Goal: Task Accomplishment & Management: Manage account settings

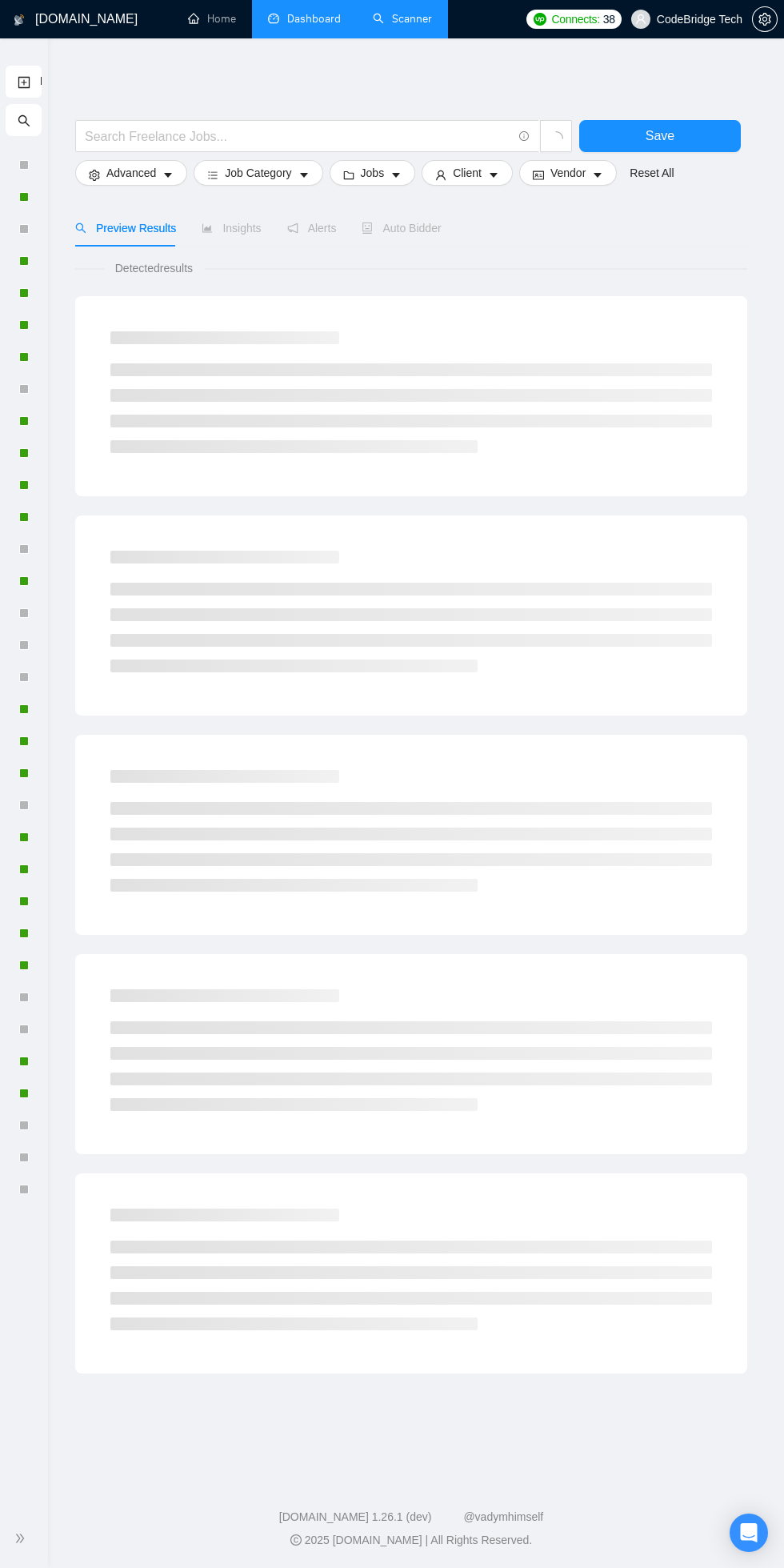
click at [297, 18] on link "Dashboard" at bounding box center [304, 19] width 72 height 13
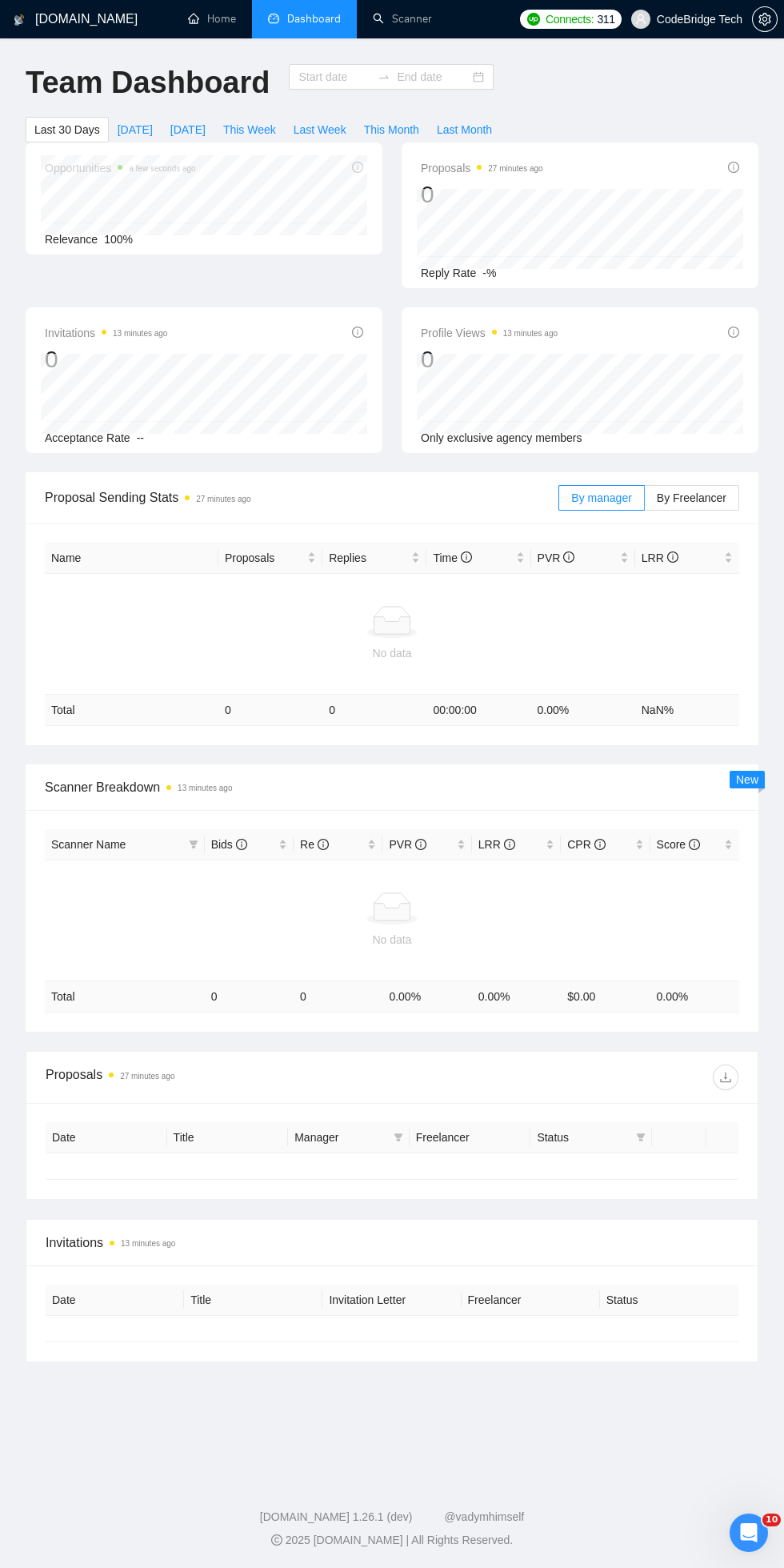
type input "[DATE]"
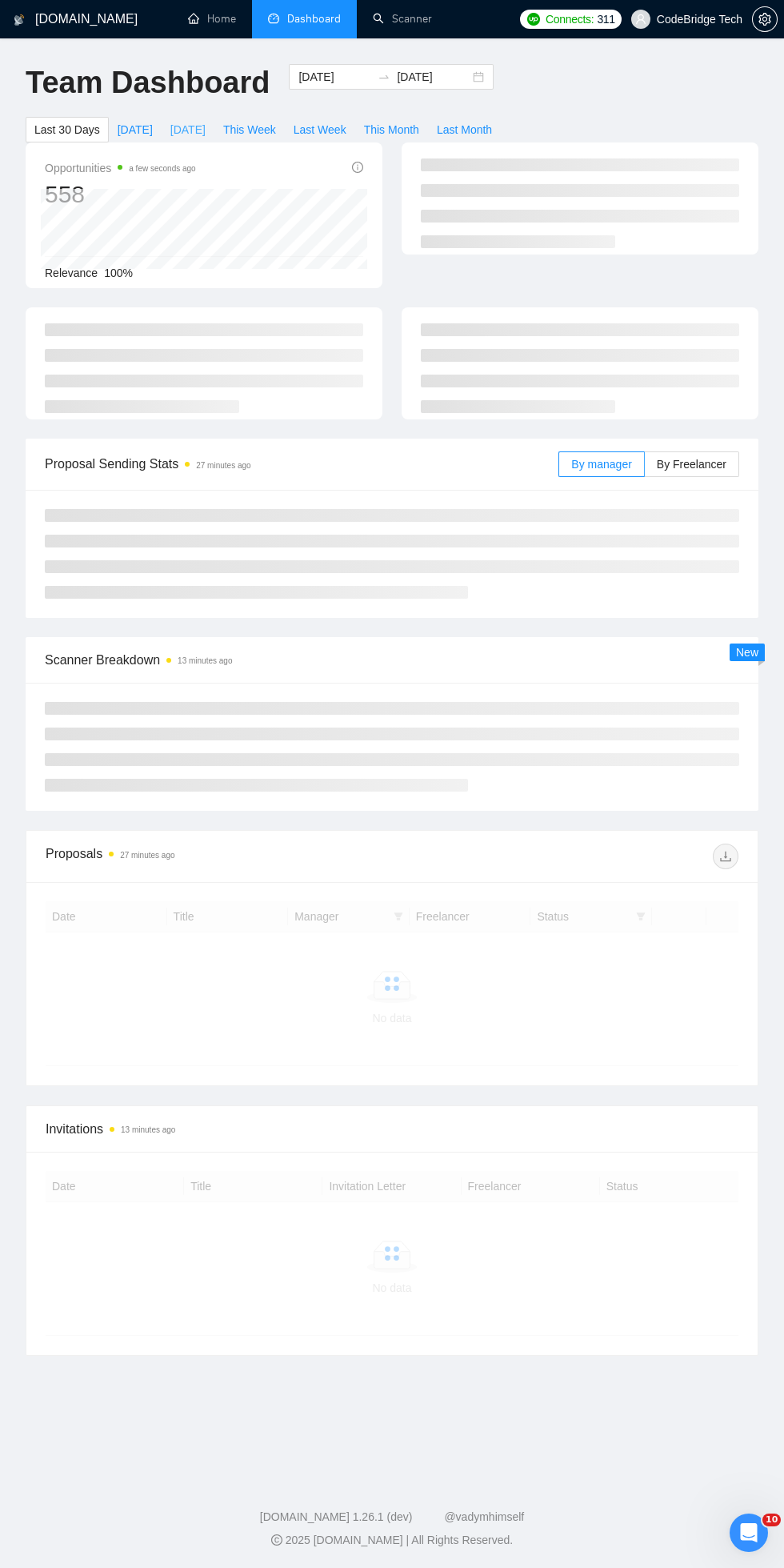
click at [187, 132] on span "[DATE]" at bounding box center [188, 130] width 35 height 17
type input "2025-09-17"
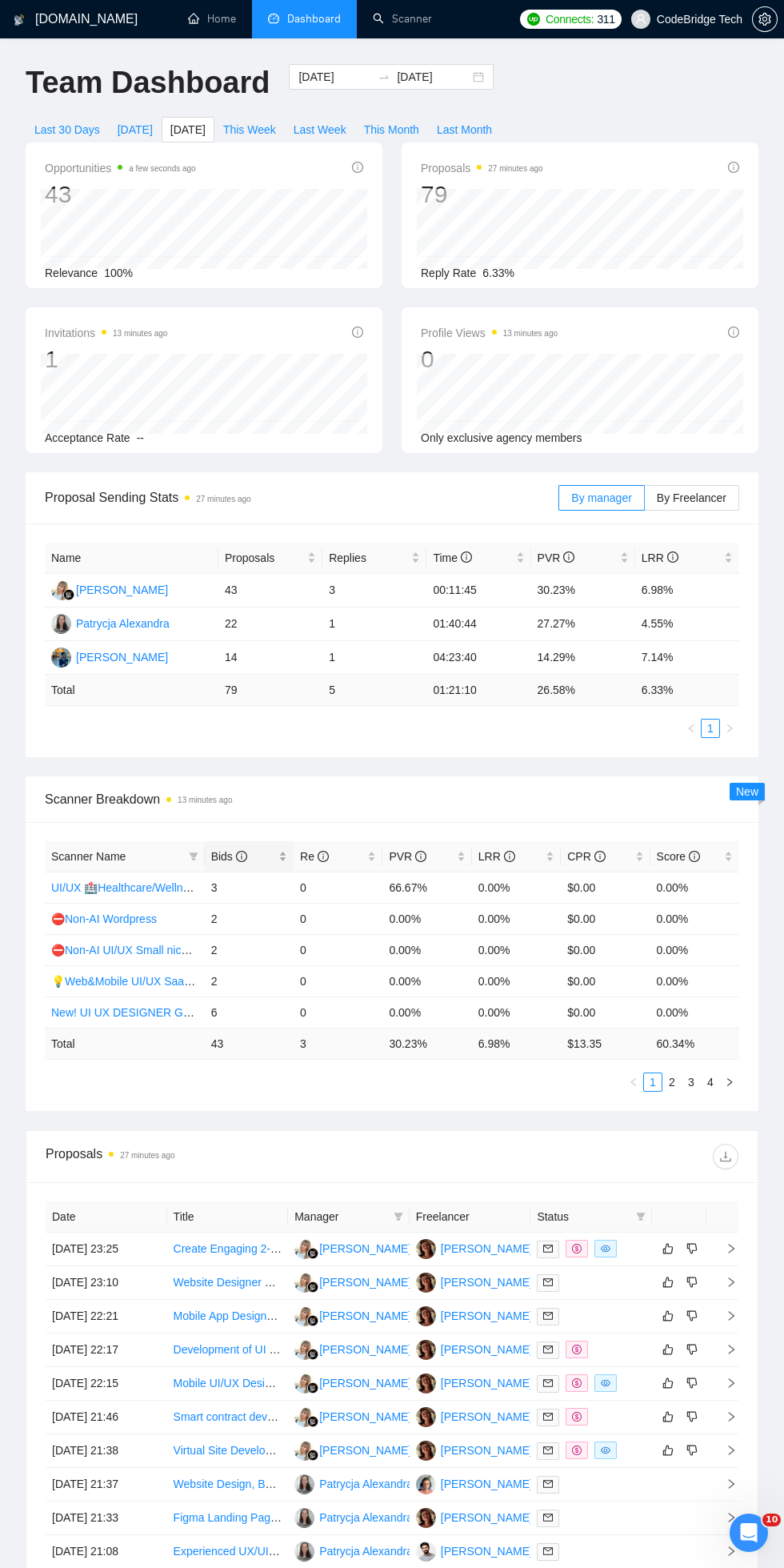
click at [221, 856] on span "Bids" at bounding box center [229, 856] width 36 height 12
click at [225, 851] on span "Bids" at bounding box center [229, 856] width 36 height 12
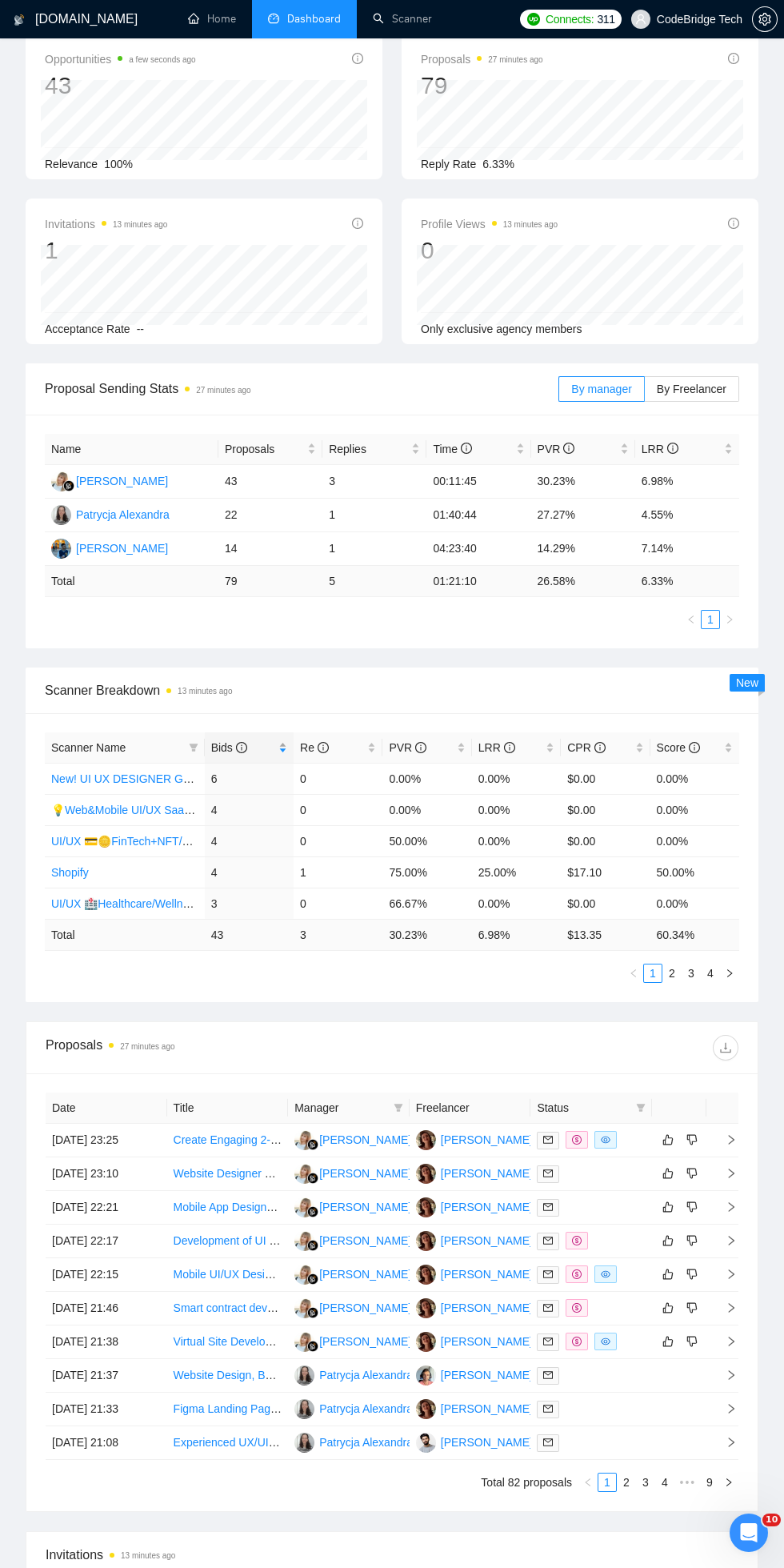
scroll to position [111, 0]
click at [398, 1105] on icon "filter" at bounding box center [398, 1106] width 9 height 8
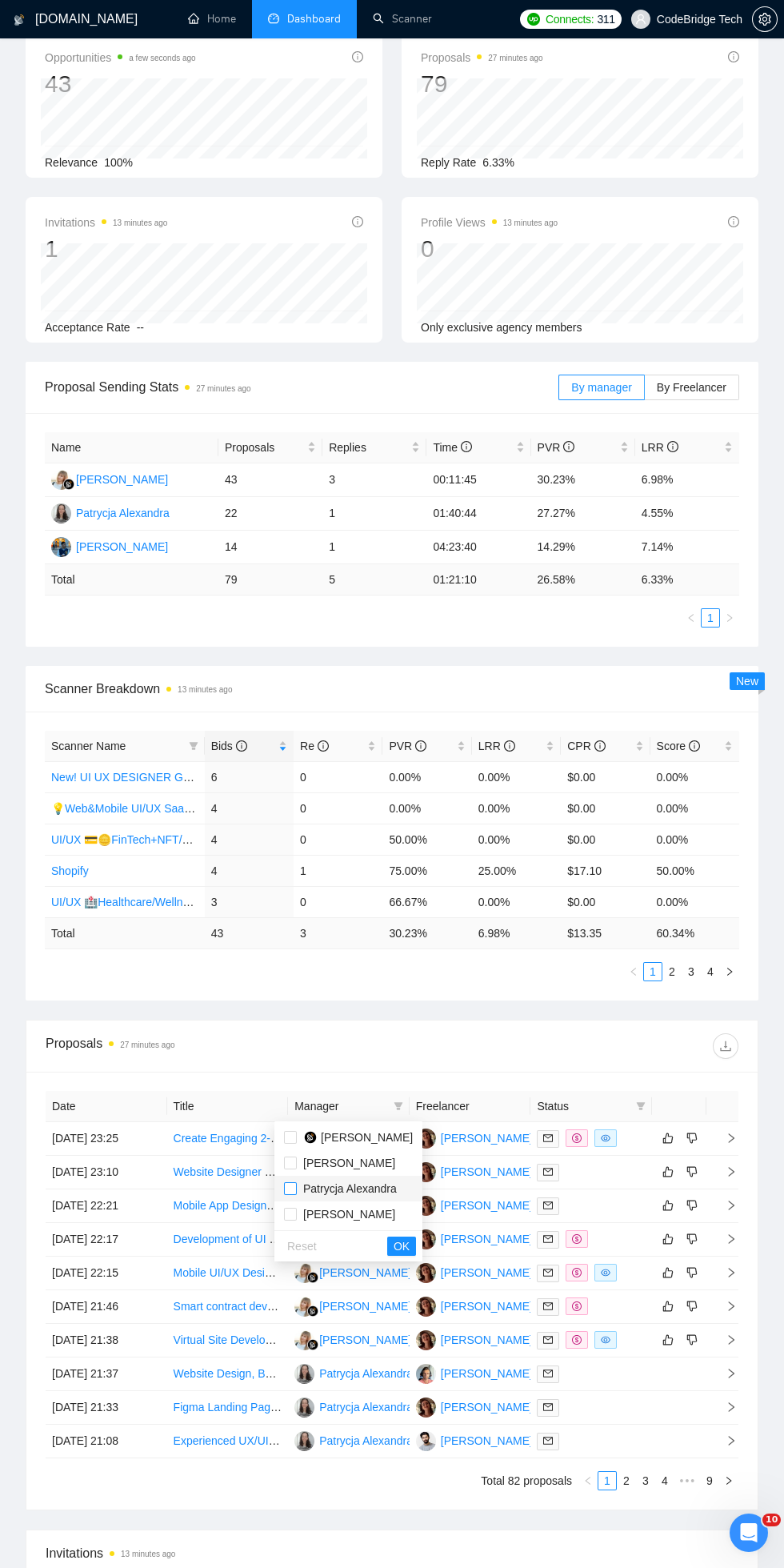
click at [290, 1188] on input "checkbox" at bounding box center [290, 1188] width 12 height 12
checkbox input "true"
click at [300, 1130] on span "[PERSON_NAME]" at bounding box center [355, 1138] width 116 height 17
click at [300, 1139] on span "[PERSON_NAME]" at bounding box center [355, 1138] width 116 height 17
checkbox input "false"
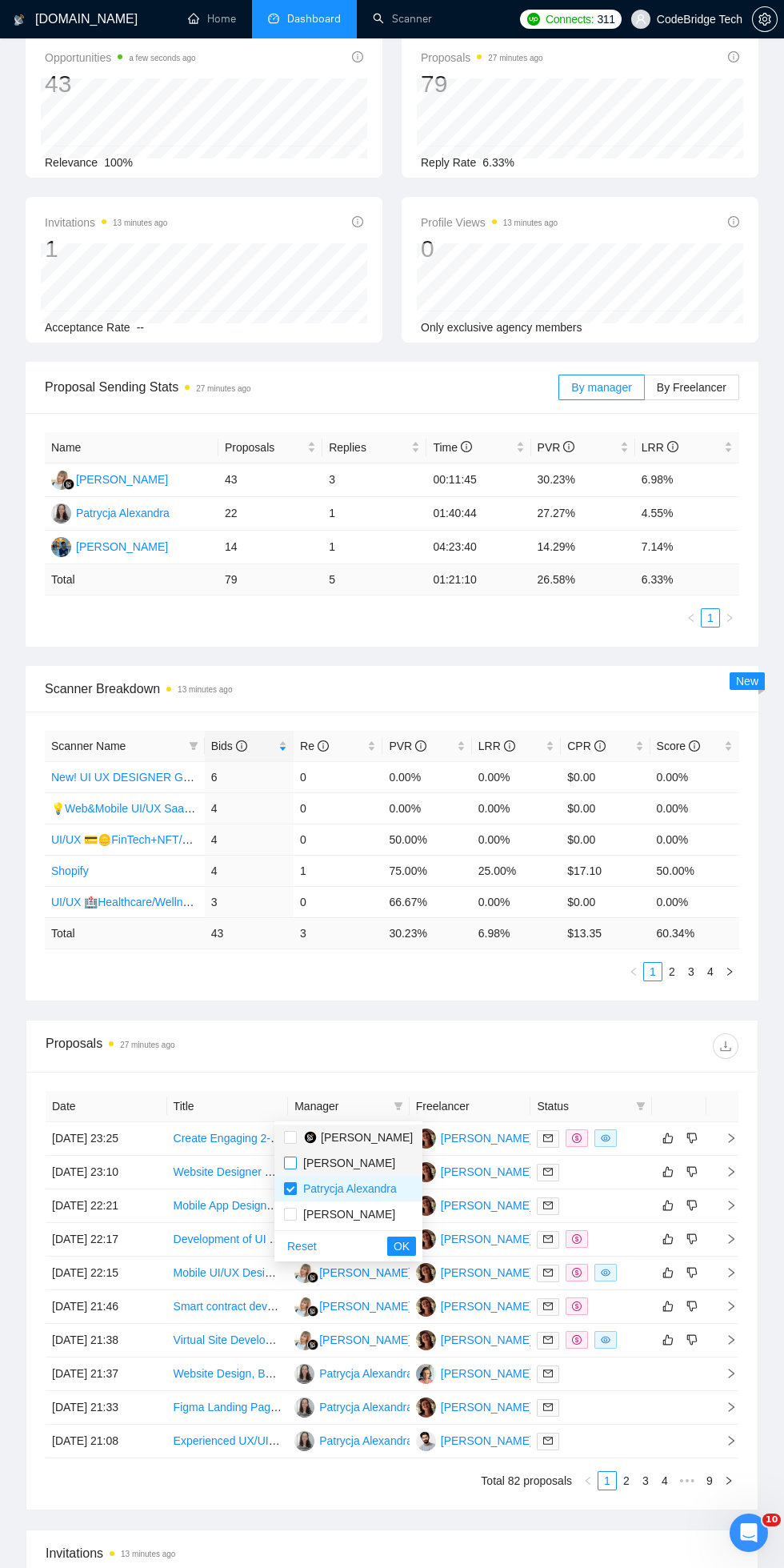
click at [290, 1162] on input "checkbox" at bounding box center [290, 1162] width 12 height 12
checkbox input "true"
click at [394, 1249] on span "OK" at bounding box center [402, 1246] width 16 height 17
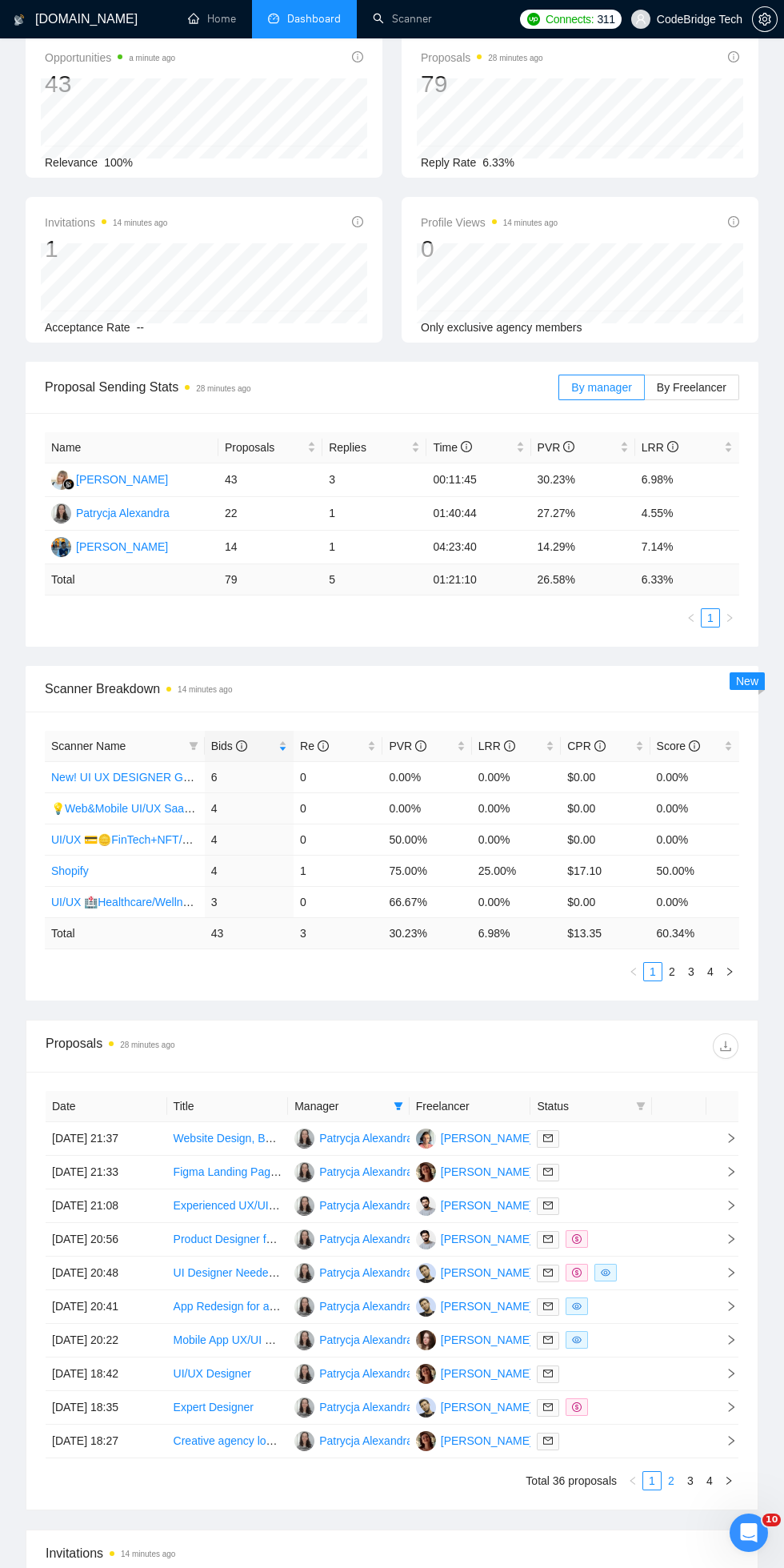
click at [671, 1480] on link "2" at bounding box center [671, 1480] width 17 height 17
click at [691, 1483] on link "3" at bounding box center [691, 1480] width 17 height 17
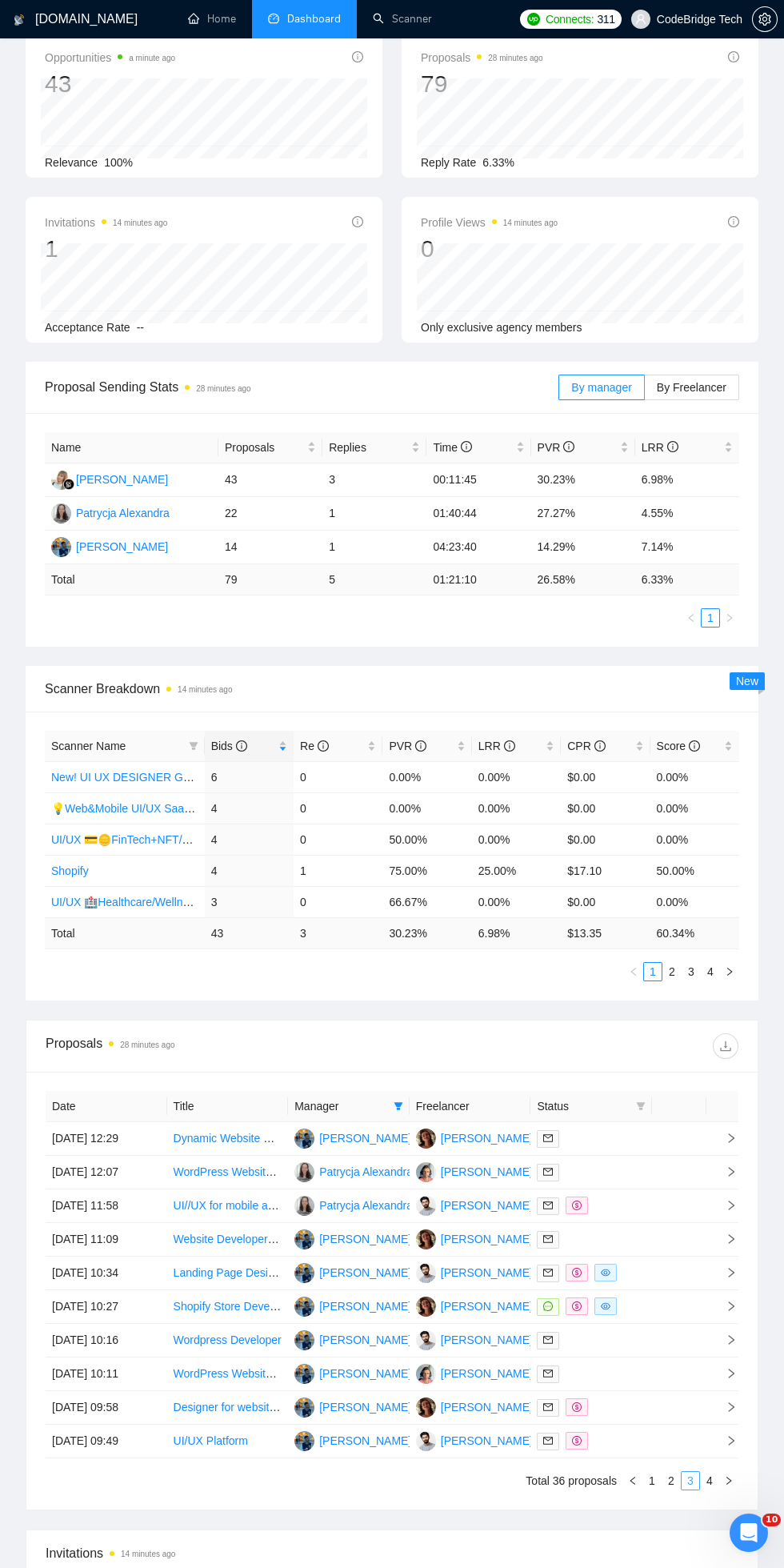
click at [697, 1476] on link "3" at bounding box center [691, 1480] width 17 height 17
click at [692, 1474] on link "3" at bounding box center [691, 1480] width 17 height 17
click at [710, 1480] on link "4" at bounding box center [710, 1480] width 17 height 17
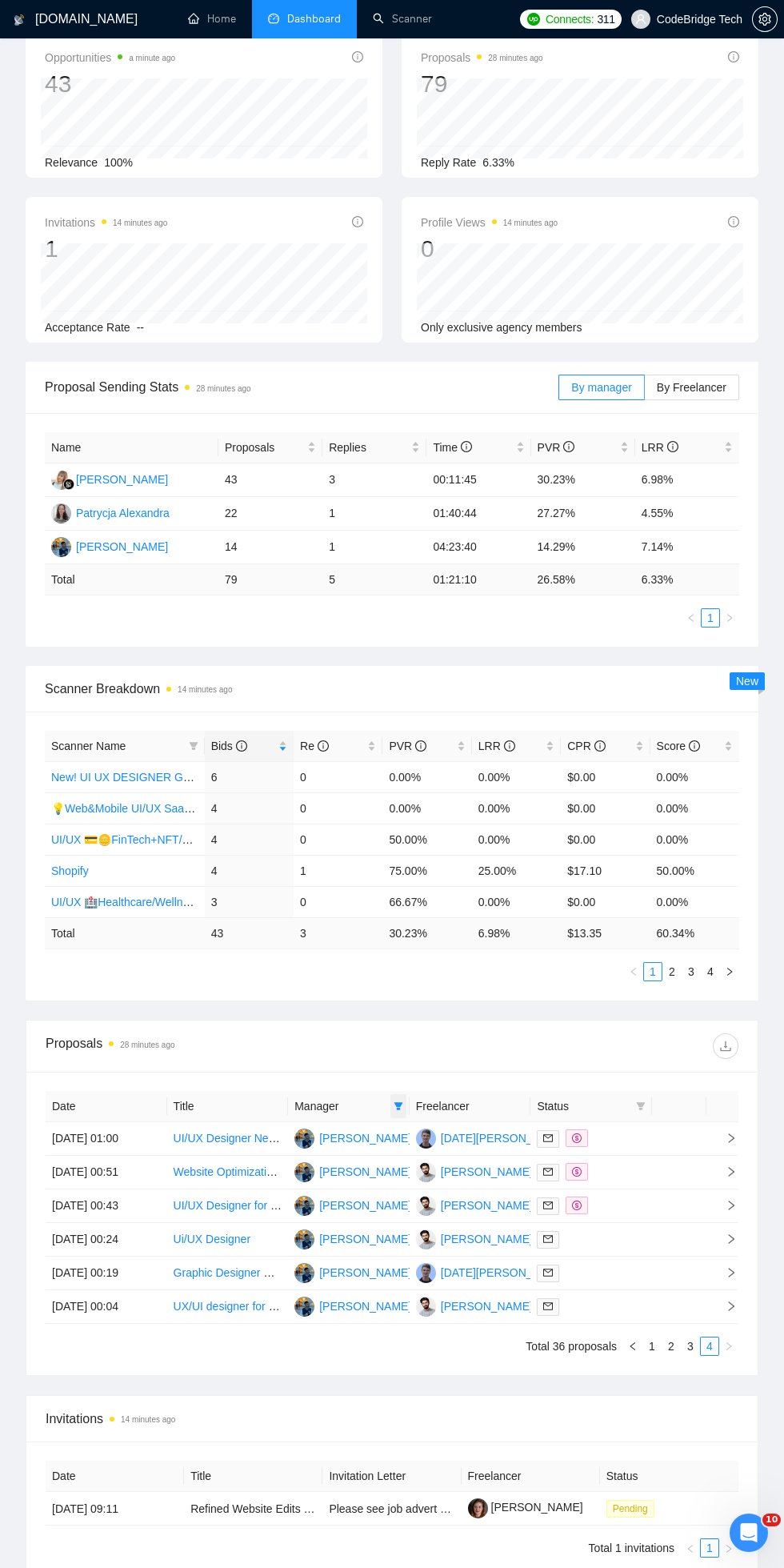
click at [398, 1104] on icon "filter" at bounding box center [398, 1106] width 9 height 8
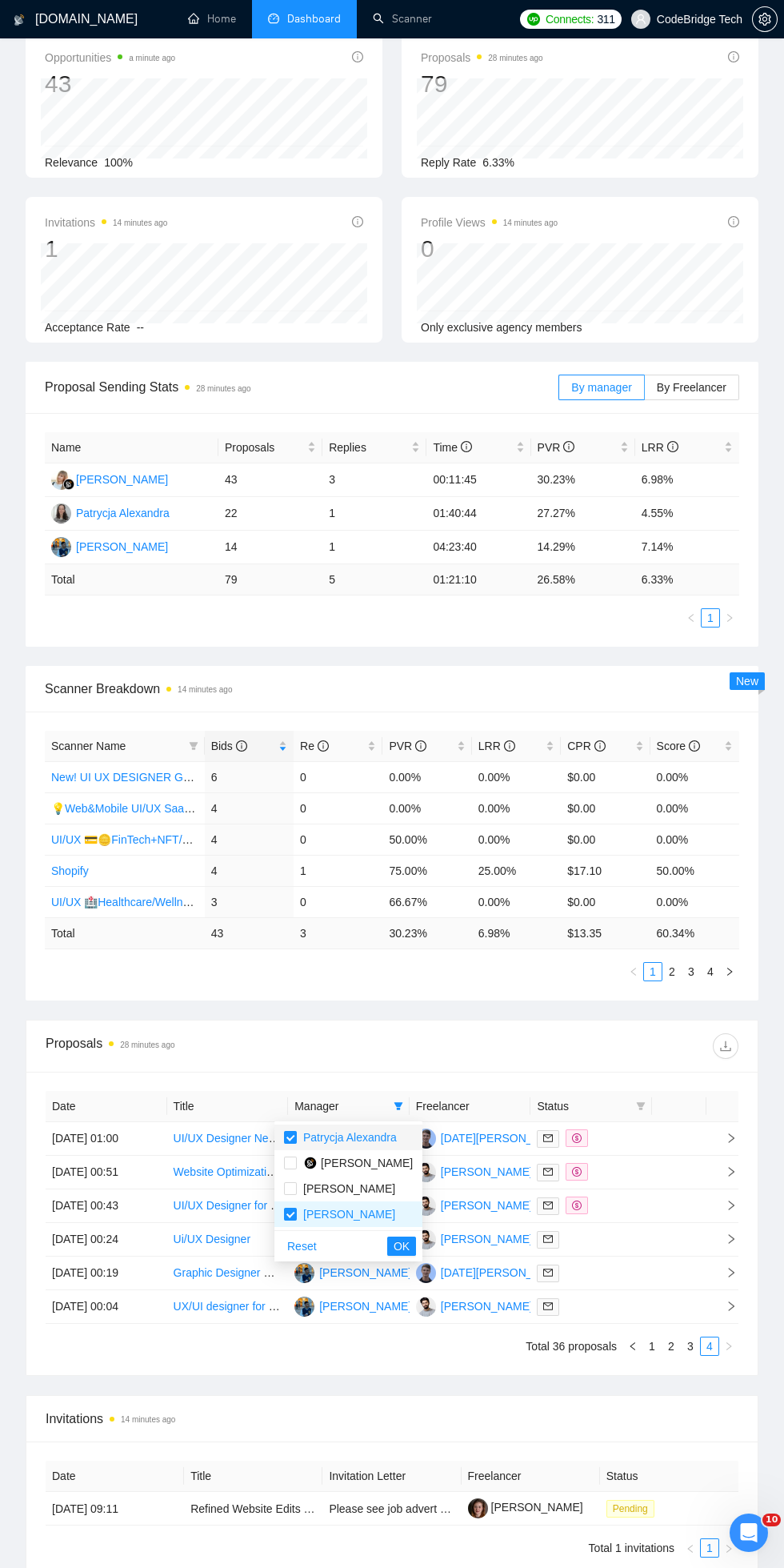
click at [300, 1134] on span "Patrycja Alexandra" at bounding box center [346, 1138] width 100 height 17
checkbox input "false"
click at [290, 1214] on input "checkbox" at bounding box center [290, 1214] width 12 height 12
checkbox input "false"
click at [290, 1162] on input "checkbox" at bounding box center [290, 1162] width 12 height 12
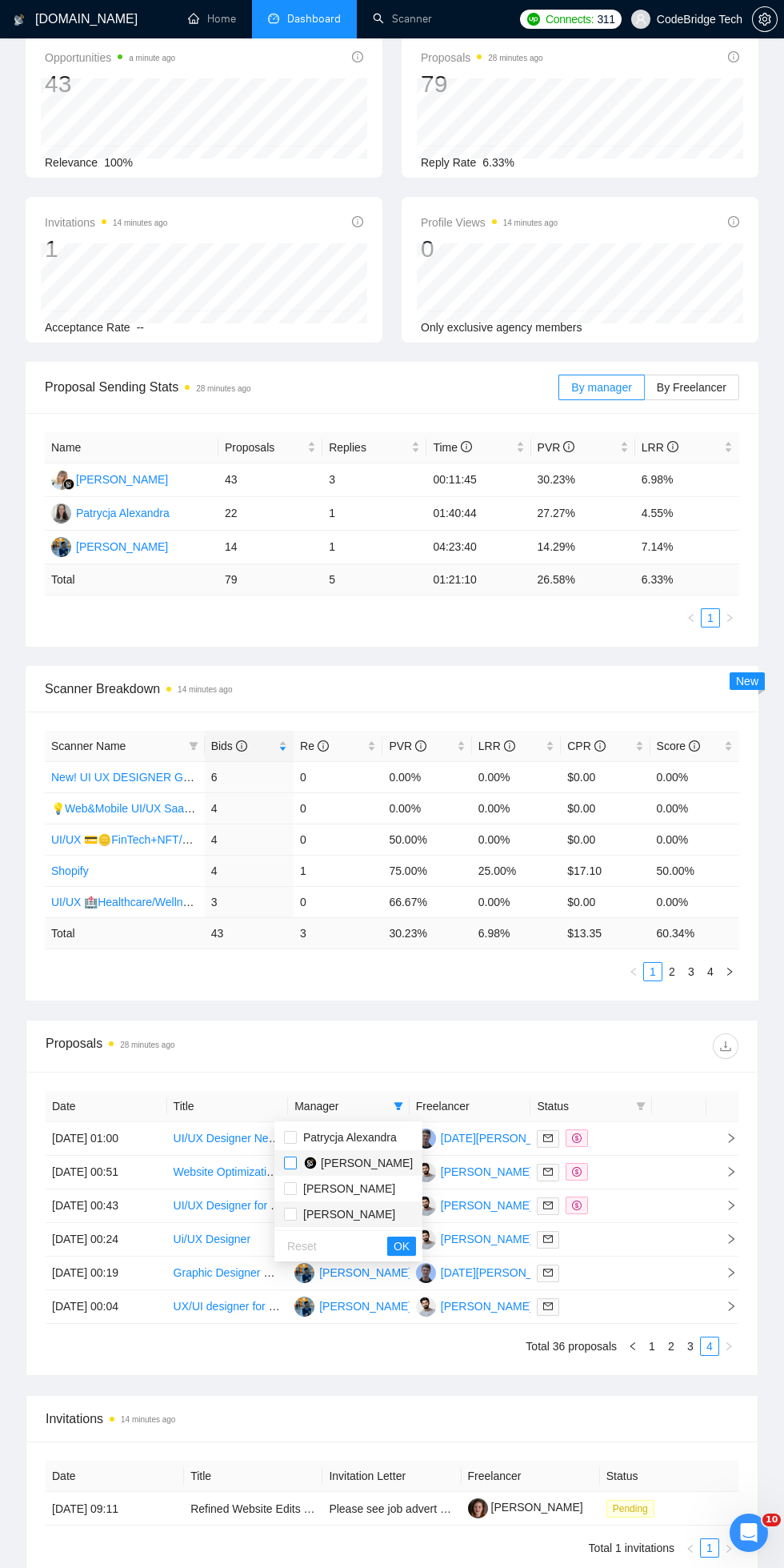
checkbox input "true"
click at [394, 1246] on span "OK" at bounding box center [402, 1246] width 16 height 17
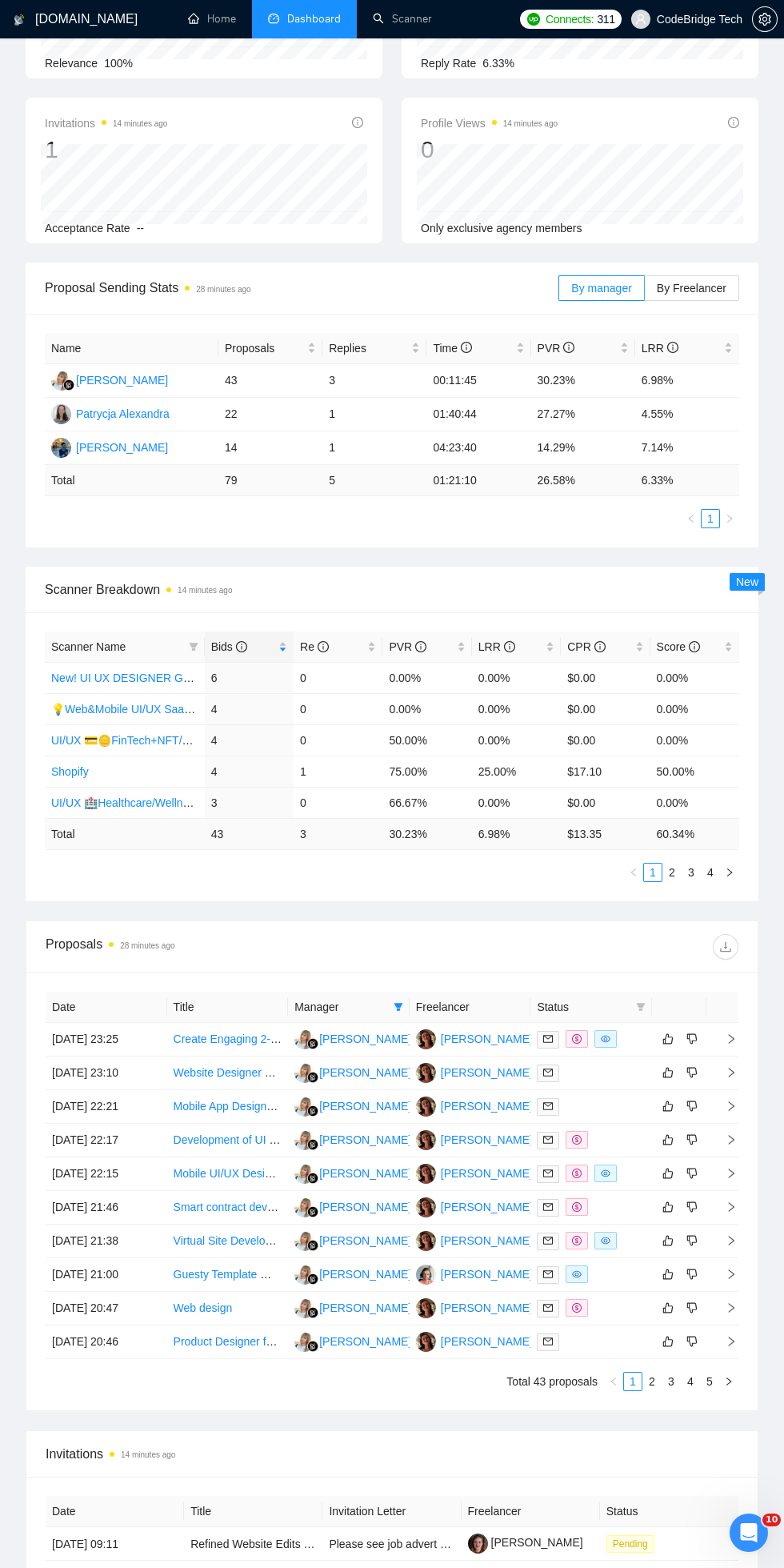
scroll to position [275, 0]
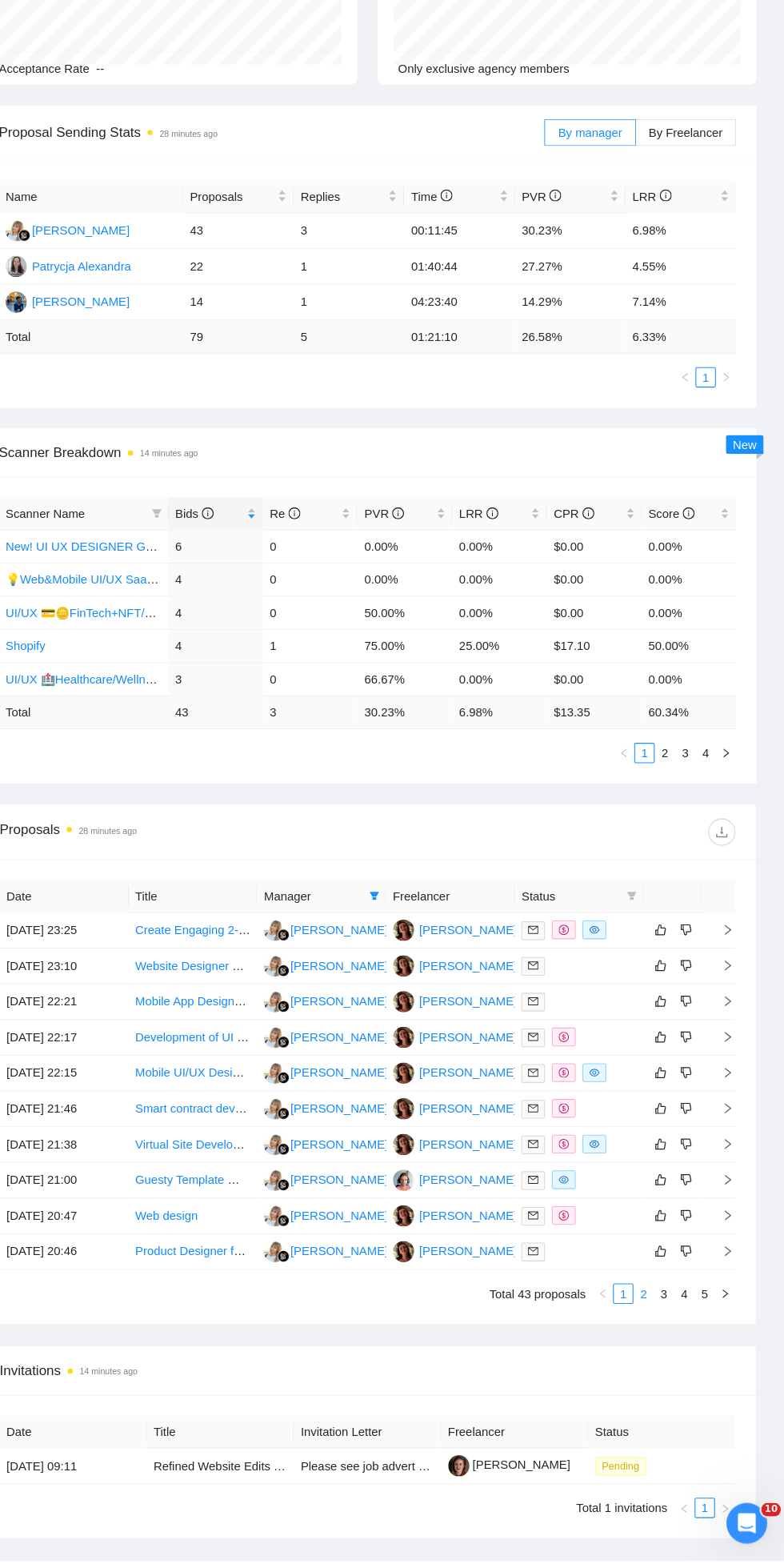
click at [647, 1314] on link "2" at bounding box center [651, 1316] width 17 height 17
click at [671, 1316] on link "3" at bounding box center [671, 1316] width 17 height 17
click at [684, 1325] on link "4" at bounding box center [691, 1316] width 17 height 17
click at [717, 1320] on link "5" at bounding box center [710, 1316] width 17 height 17
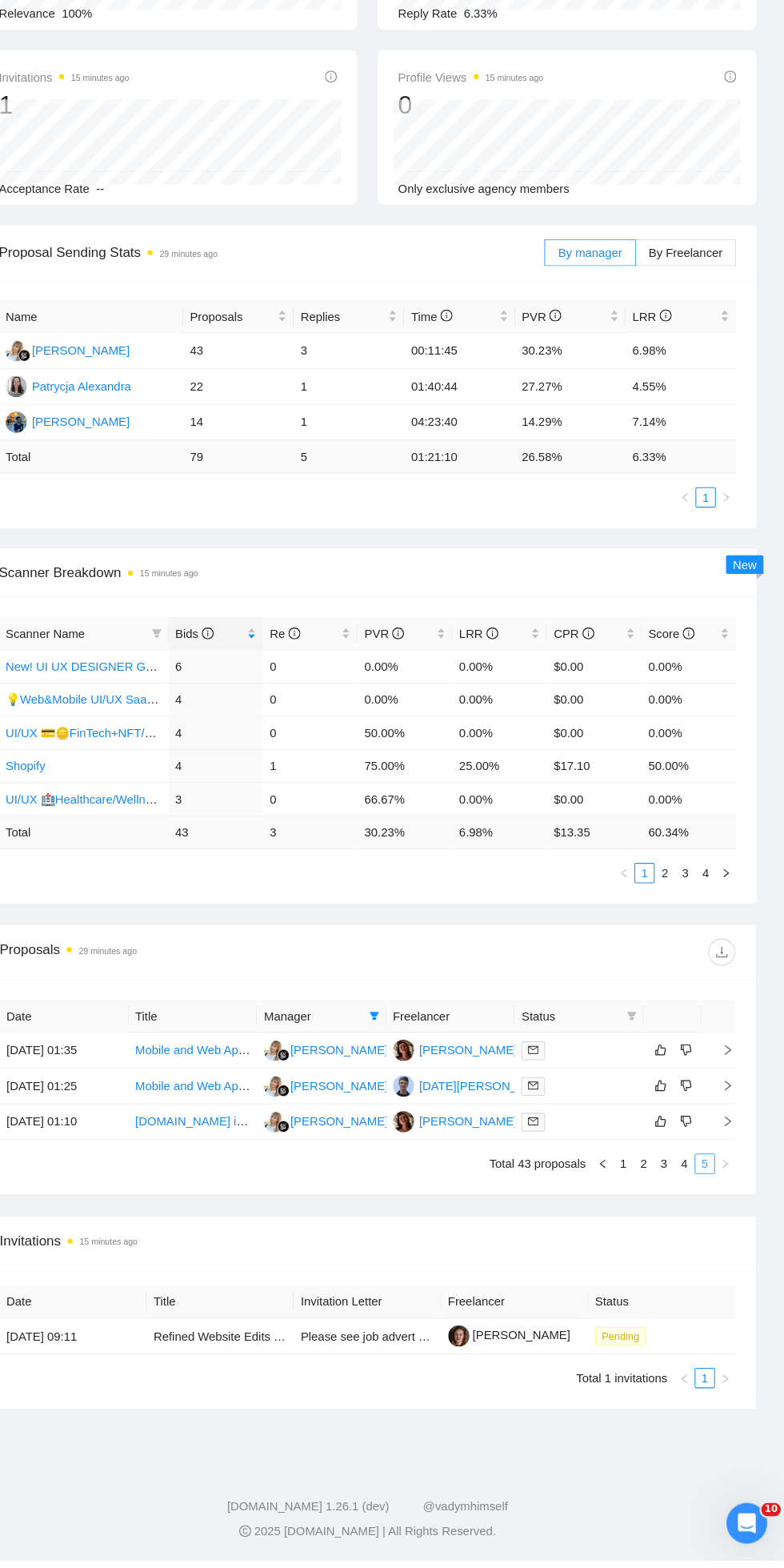
scroll to position [39, 0]
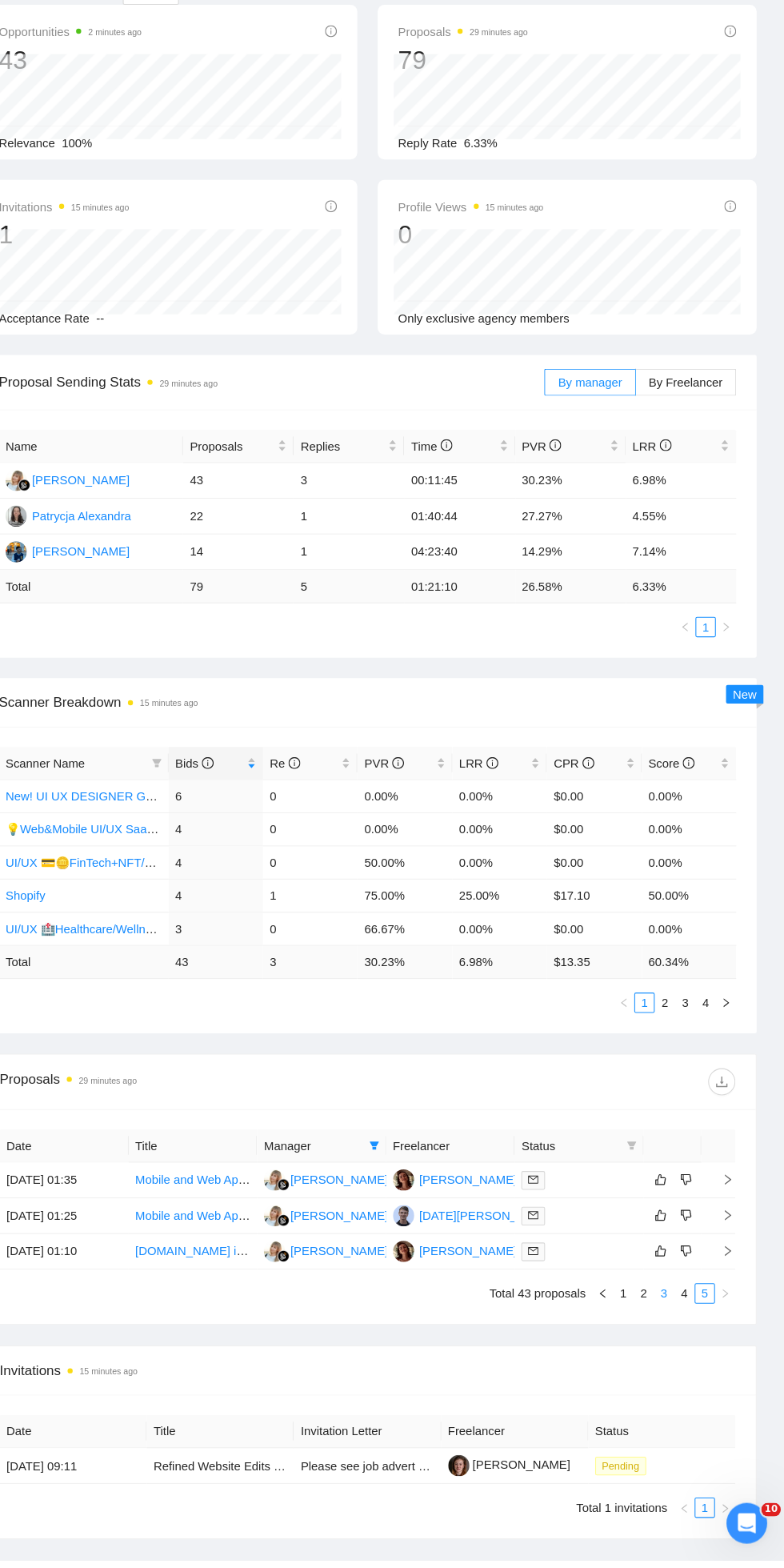
click at [670, 1309] on link "3" at bounding box center [671, 1316] width 17 height 17
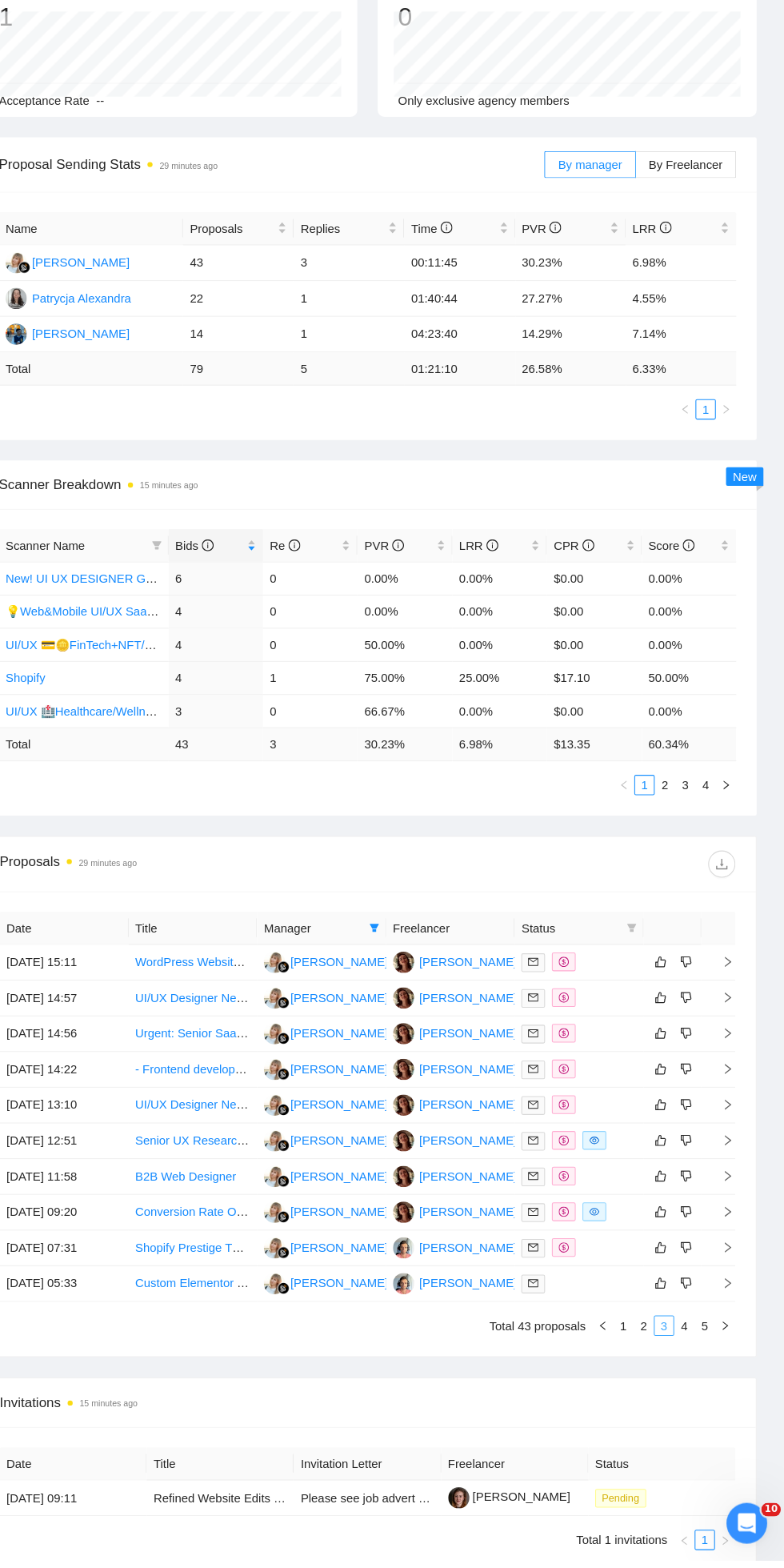
scroll to position [252, 0]
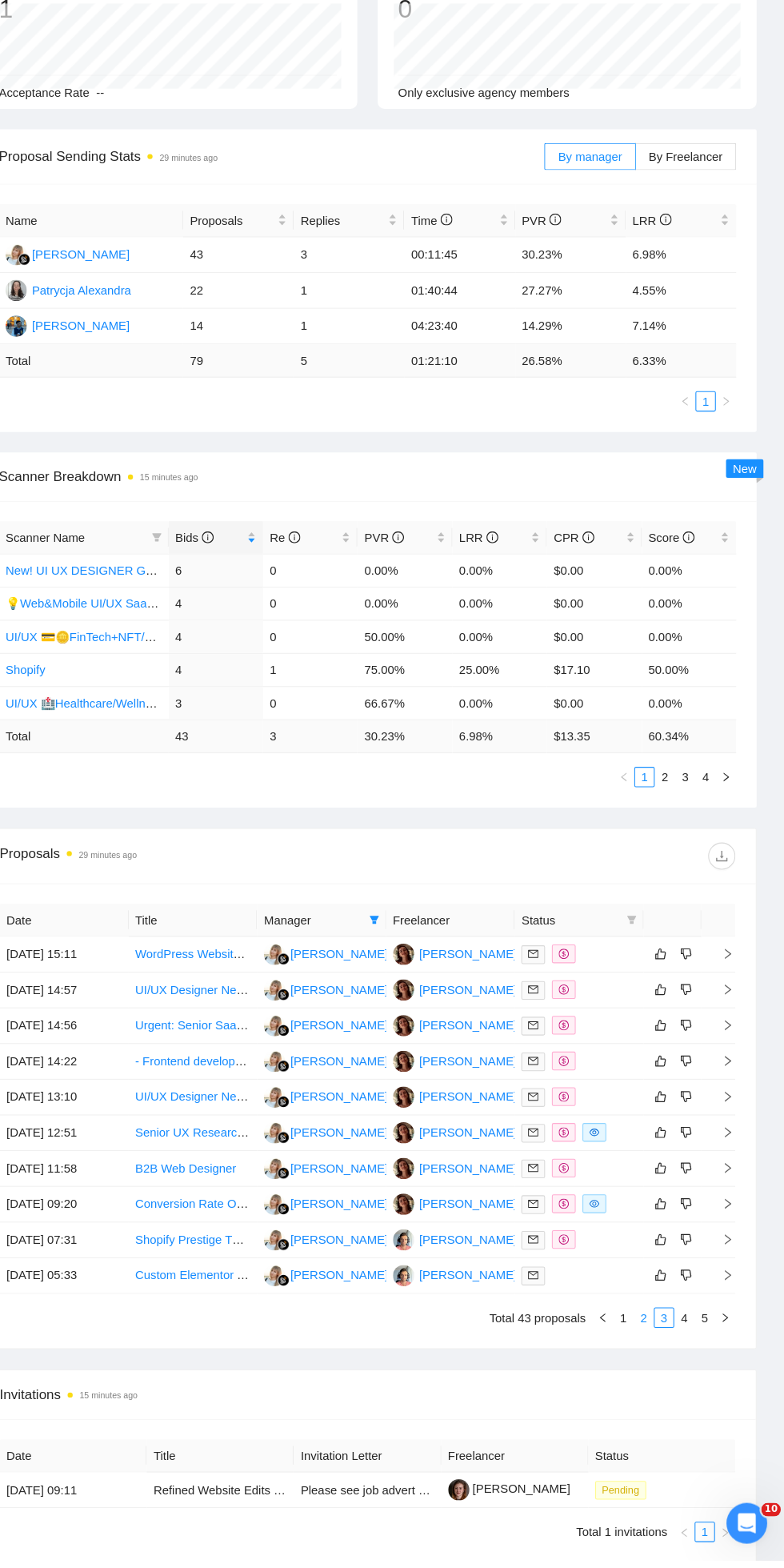
click at [644, 1342] on link "2" at bounding box center [651, 1339] width 17 height 17
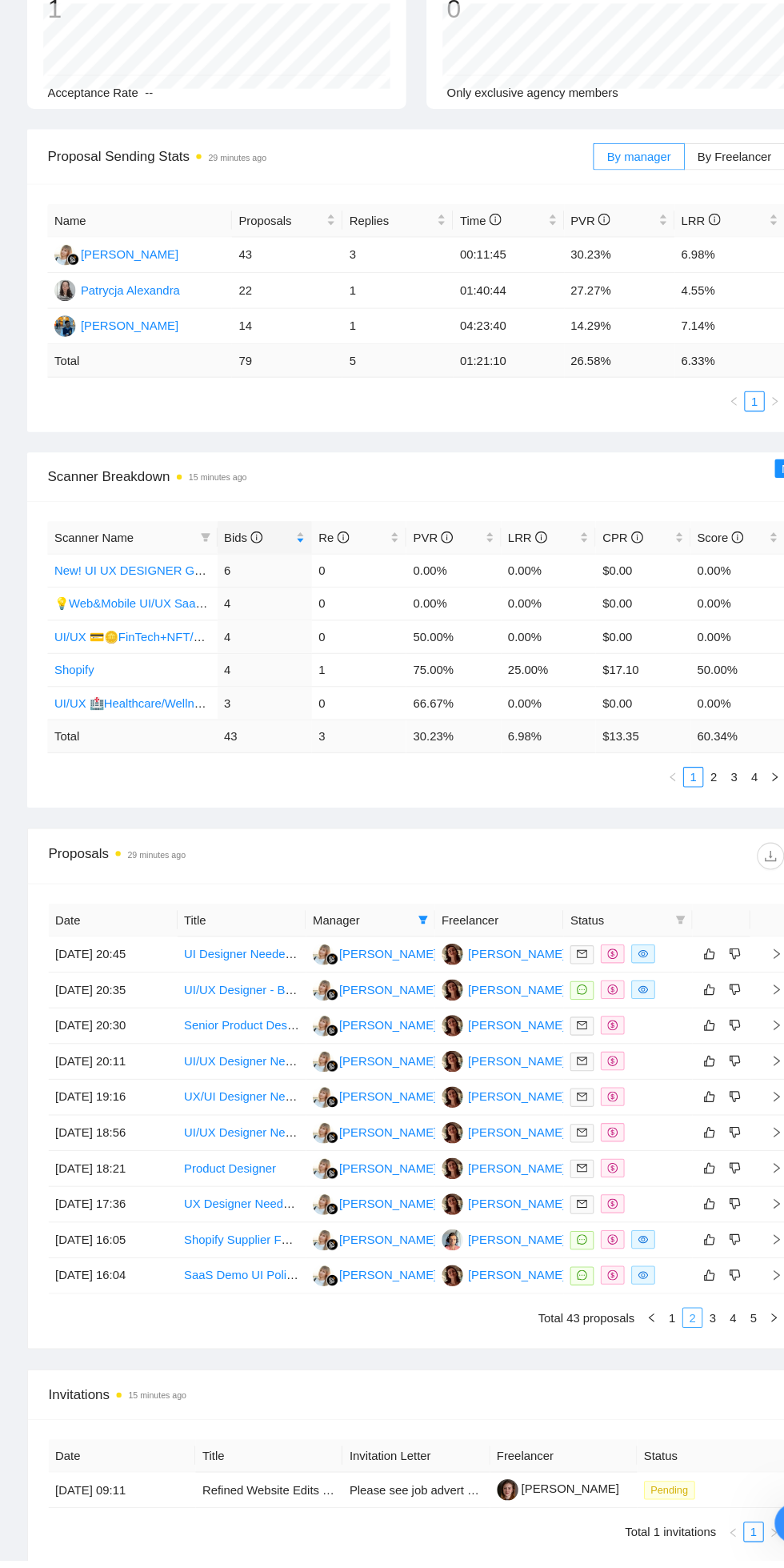
scroll to position [0, 0]
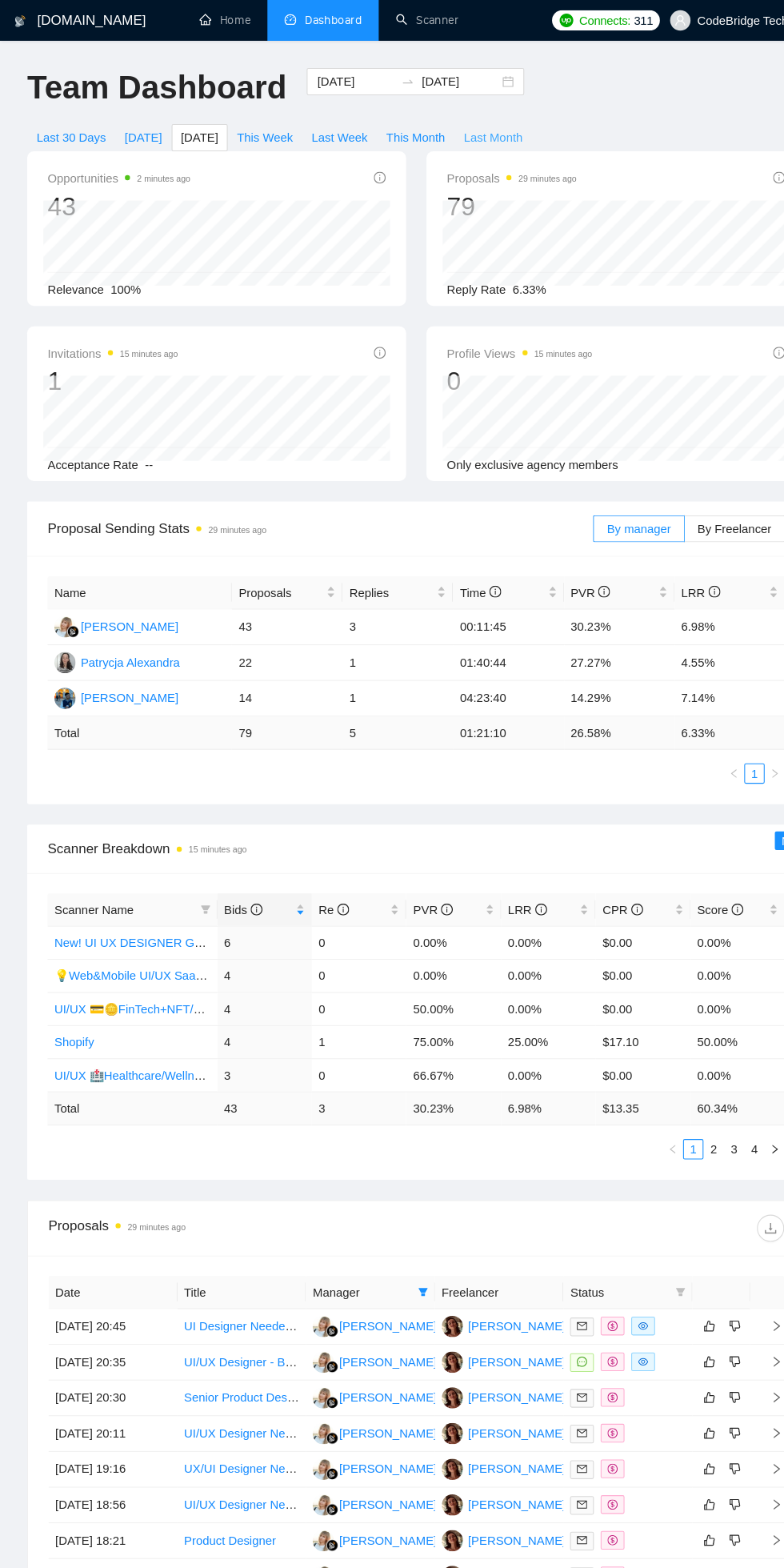
click at [488, 127] on span "Last Month" at bounding box center [464, 130] width 55 height 17
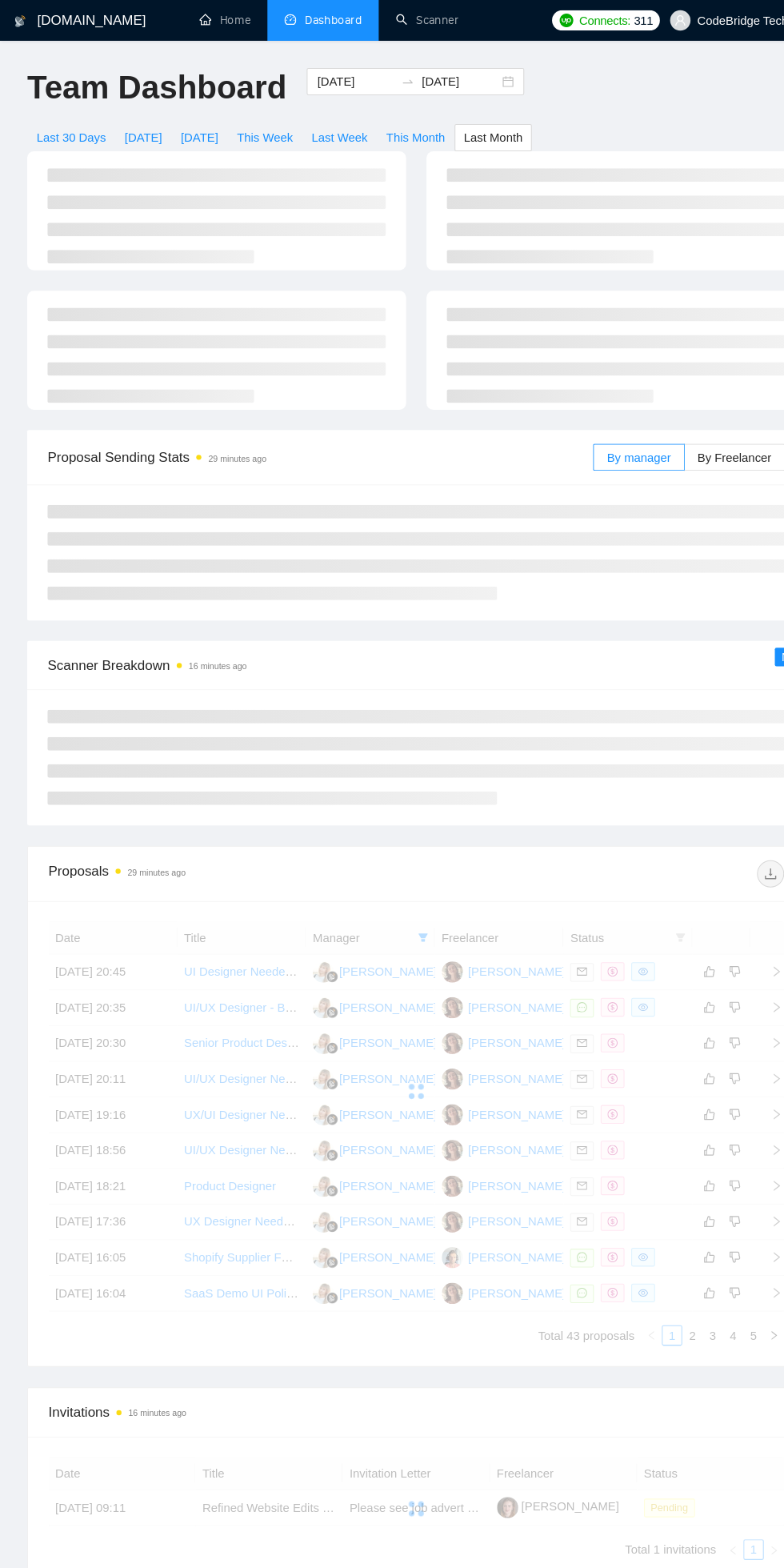
type input "2025-08-01"
type input "2025-08-31"
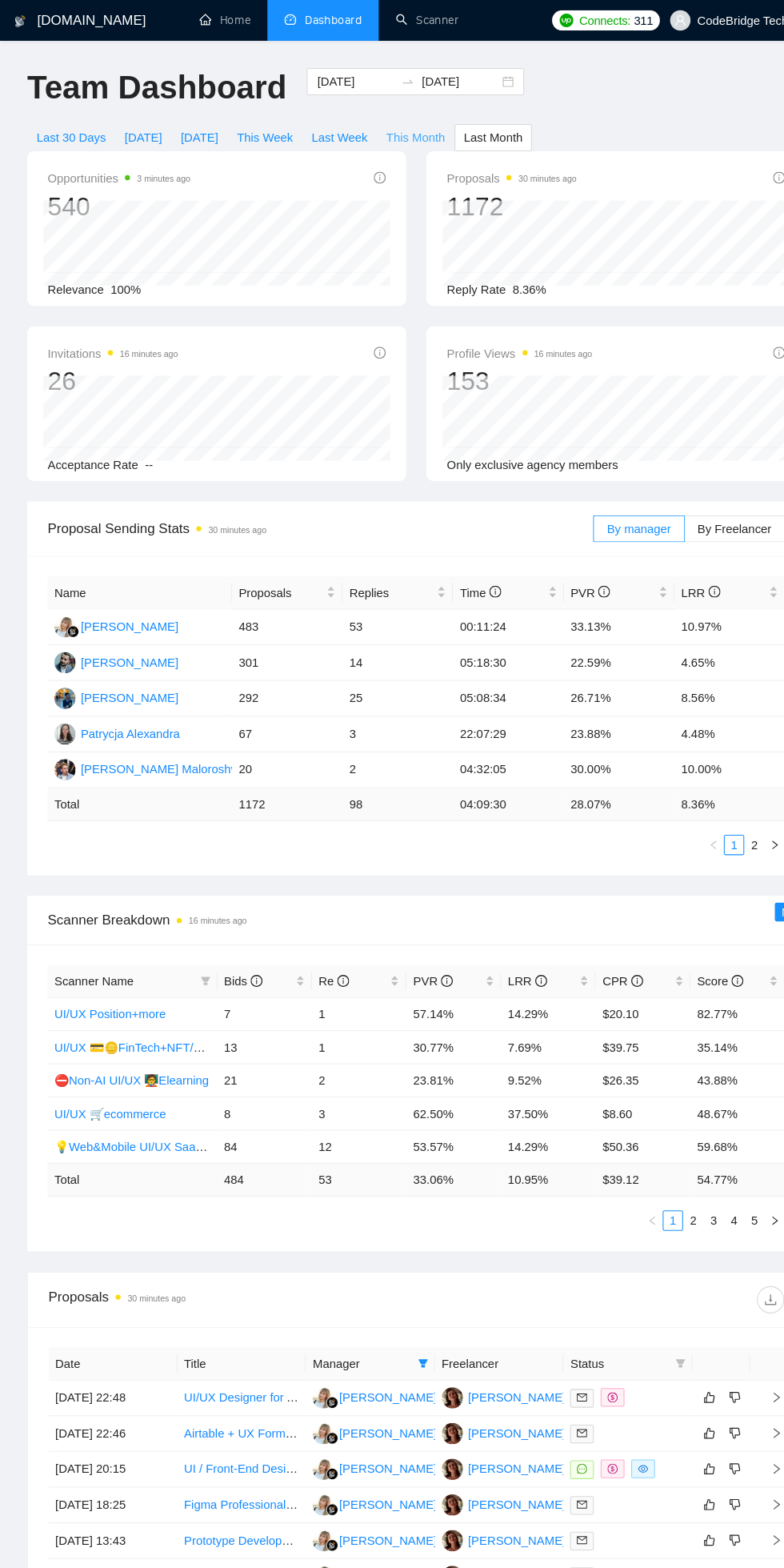
click at [399, 120] on button "This Month" at bounding box center [391, 129] width 72 height 26
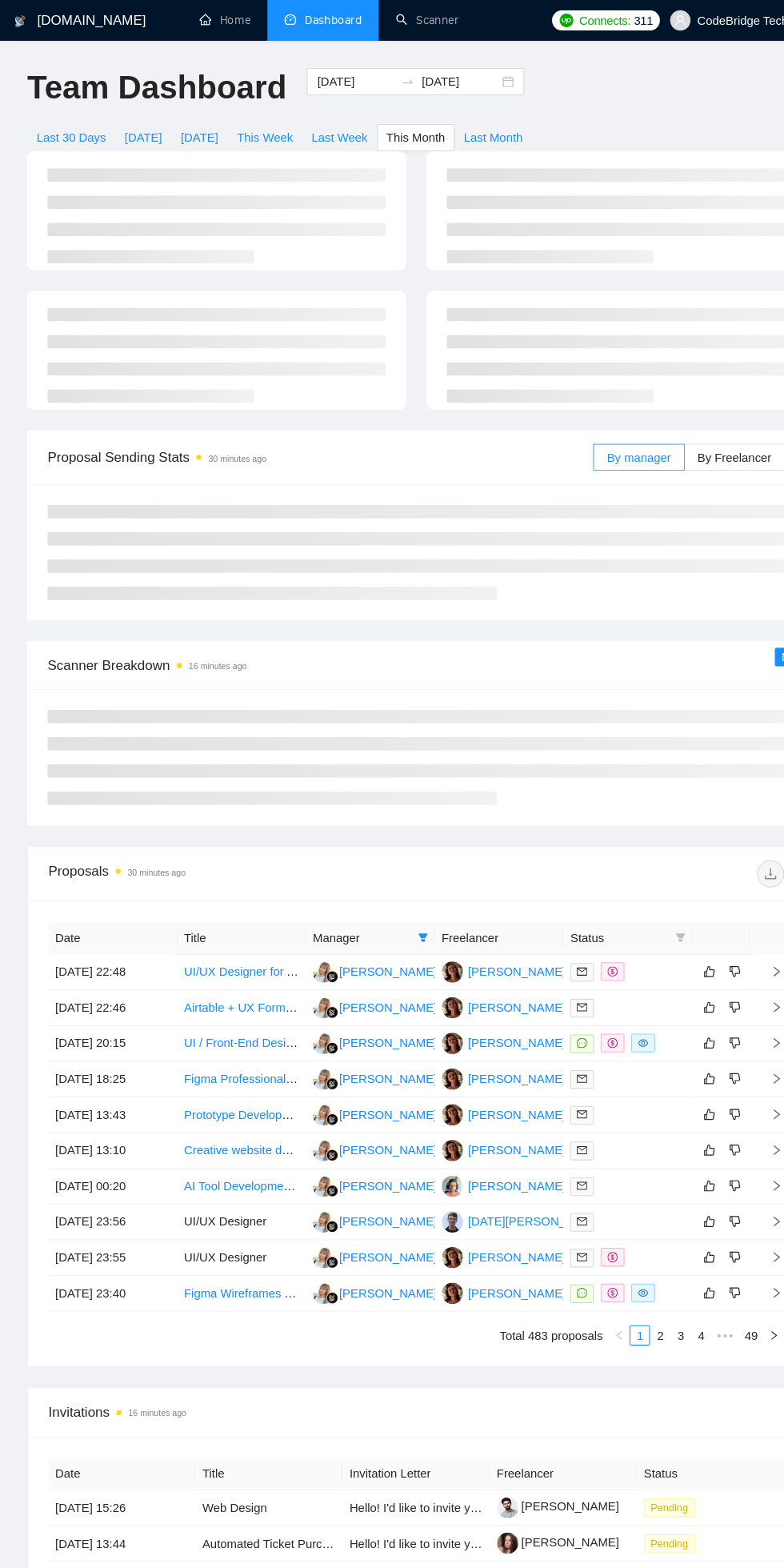
type input "2025-09-01"
type input "2025-09-30"
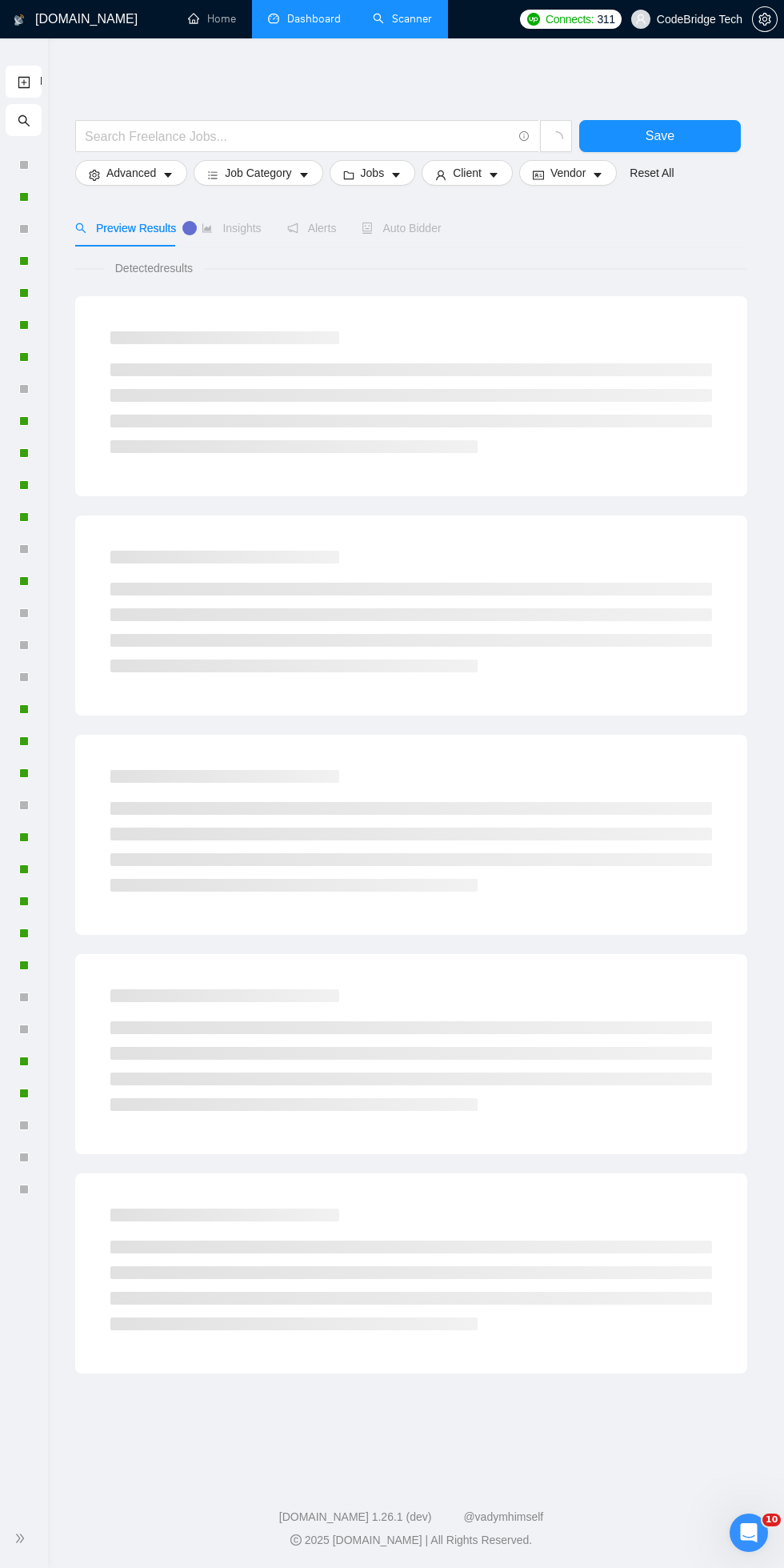
click at [306, 18] on link "Dashboard" at bounding box center [304, 19] width 72 height 13
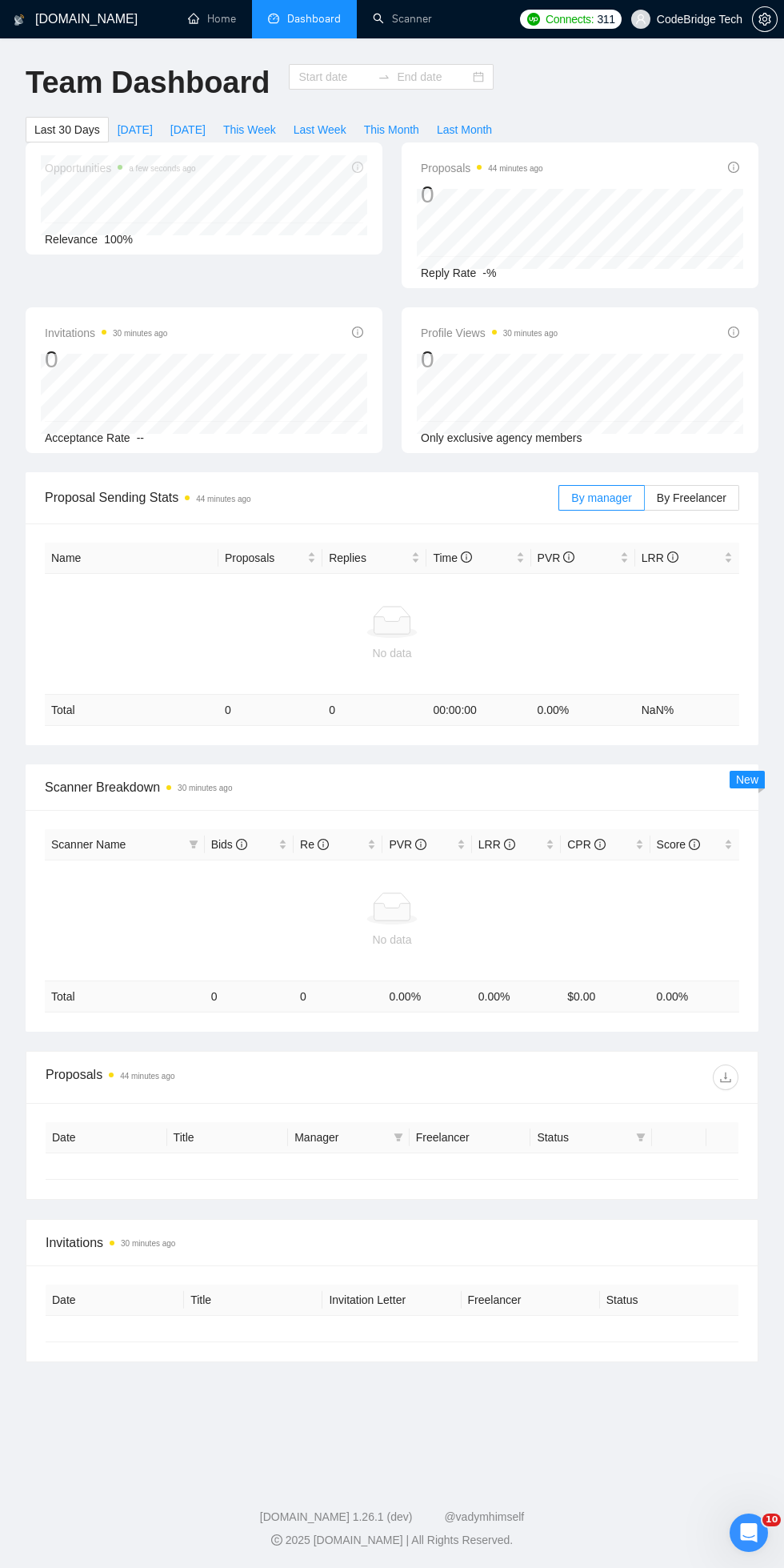
type input "[DATE]"
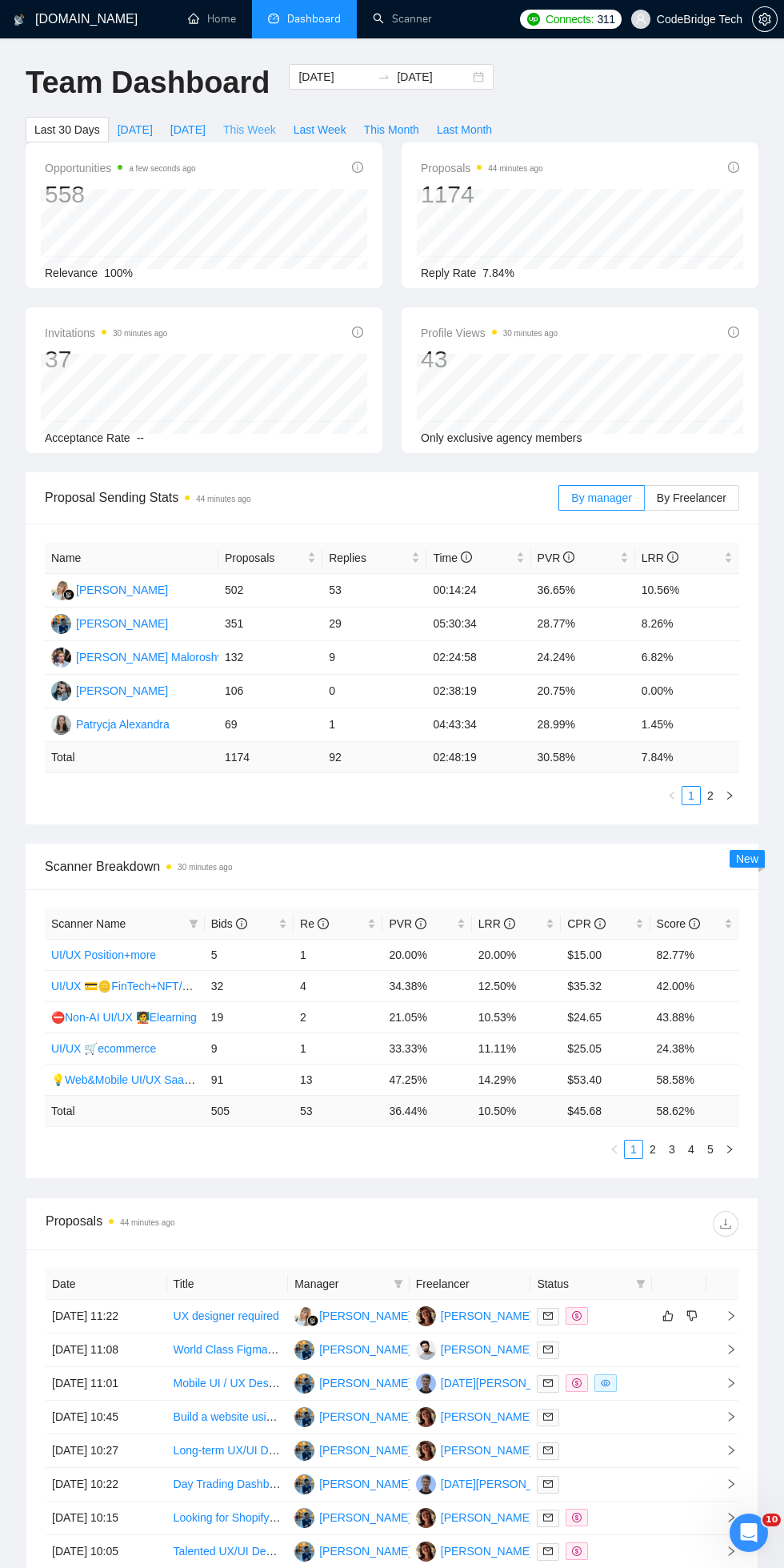
click at [250, 129] on span "This Week" at bounding box center [249, 130] width 52 height 17
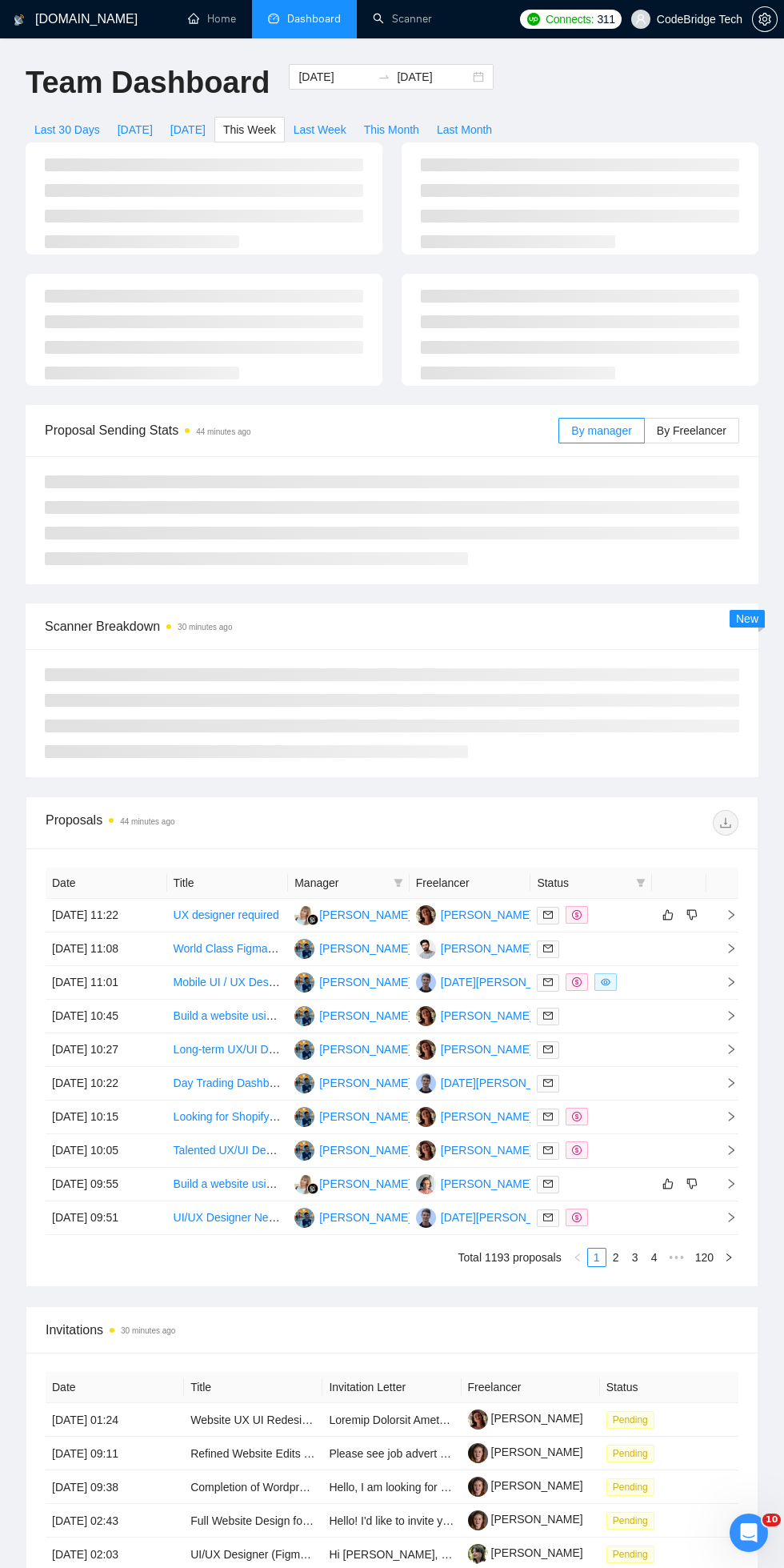
type input "[DATE]"
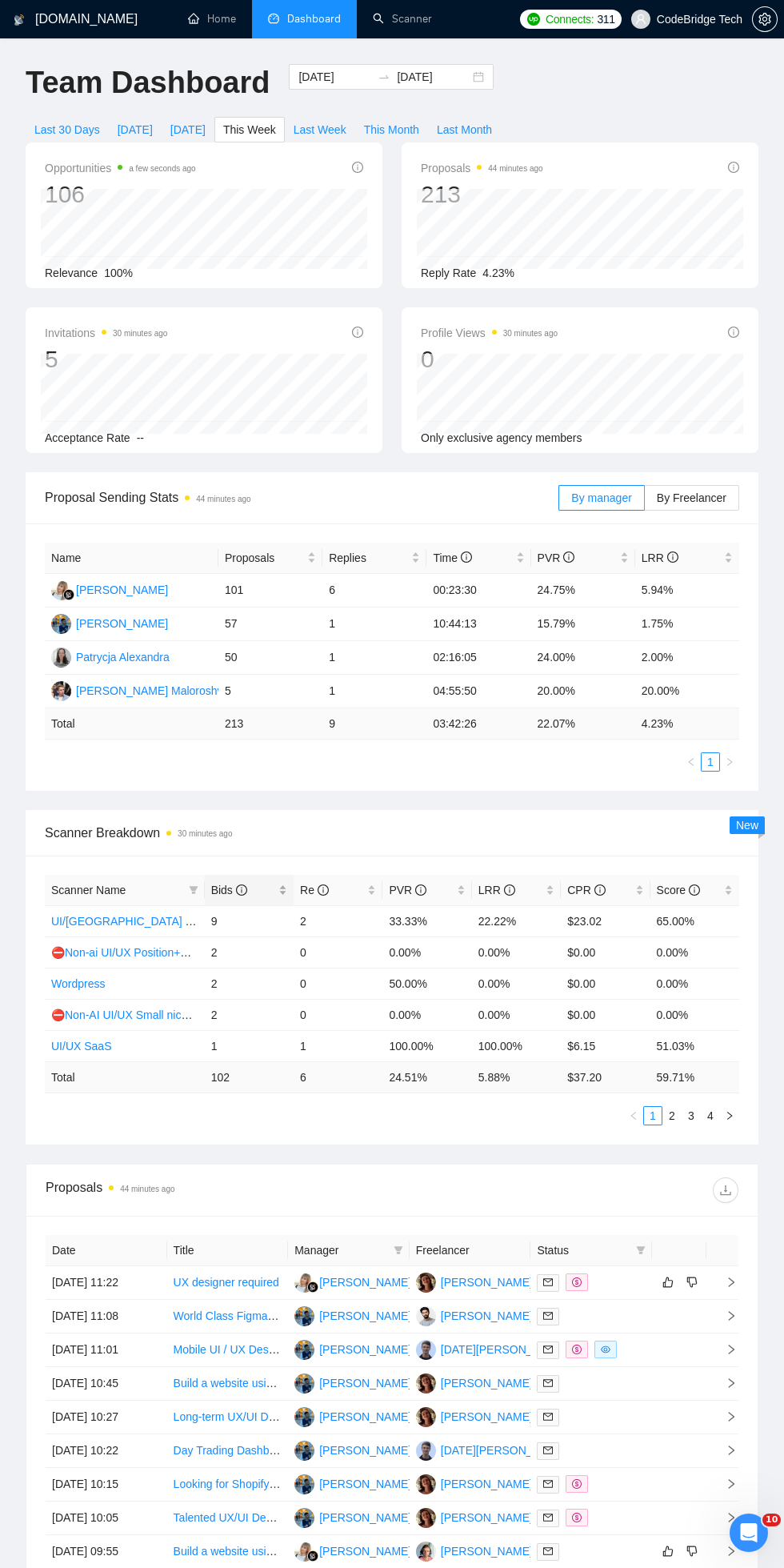
click at [221, 889] on span "Bids" at bounding box center [229, 889] width 36 height 12
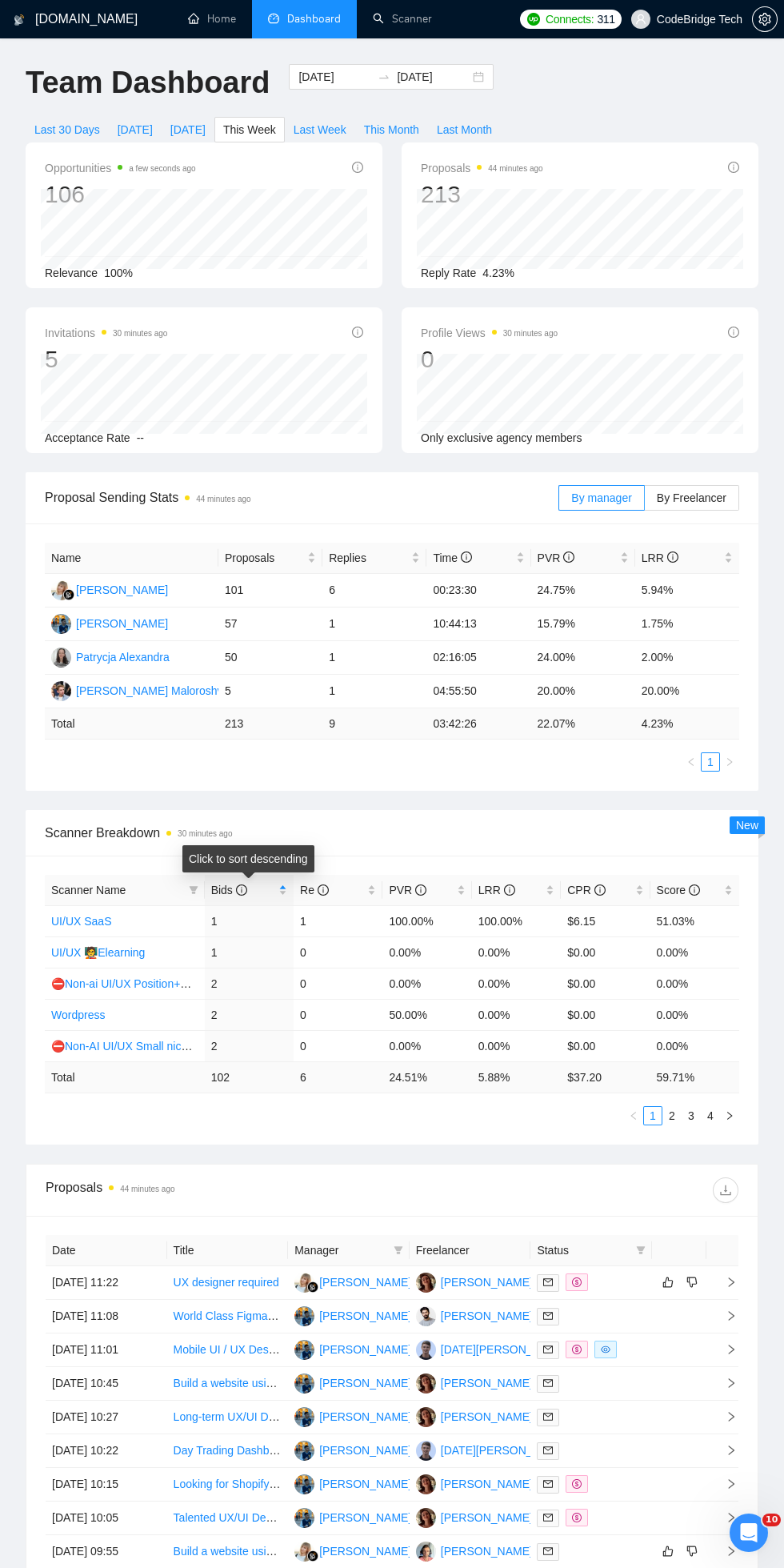
click at [207, 873] on div "Click to sort descending" at bounding box center [248, 864] width 119 height 26
click at [669, 1123] on link "2" at bounding box center [671, 1116] width 17 height 17
click at [650, 1110] on link "1" at bounding box center [652, 1116] width 17 height 17
click at [136, 950] on link "New! UI UX DESIGNER GENERAL" at bounding box center [139, 951] width 176 height 12
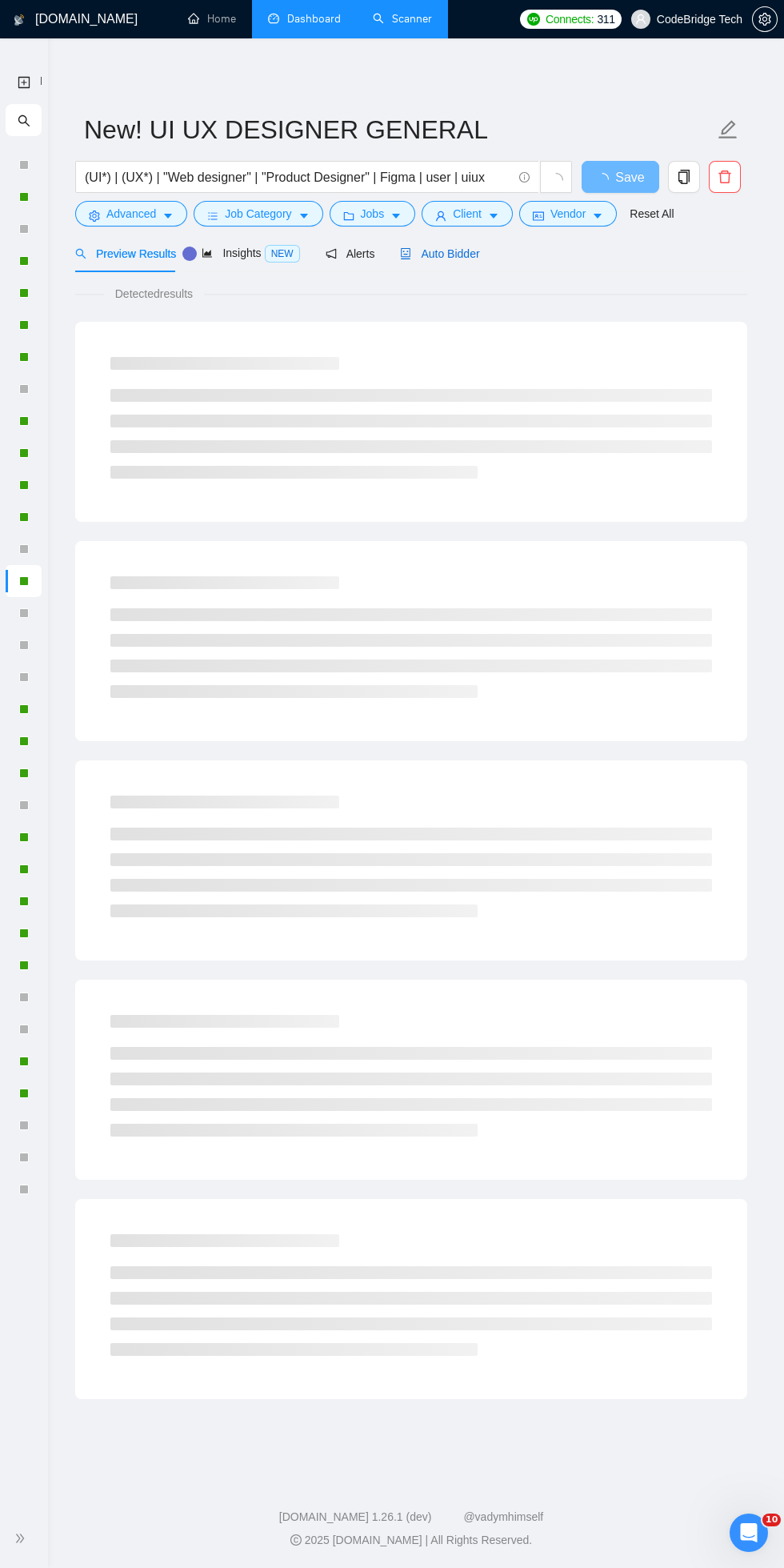
click at [407, 257] on icon "robot" at bounding box center [405, 254] width 11 height 11
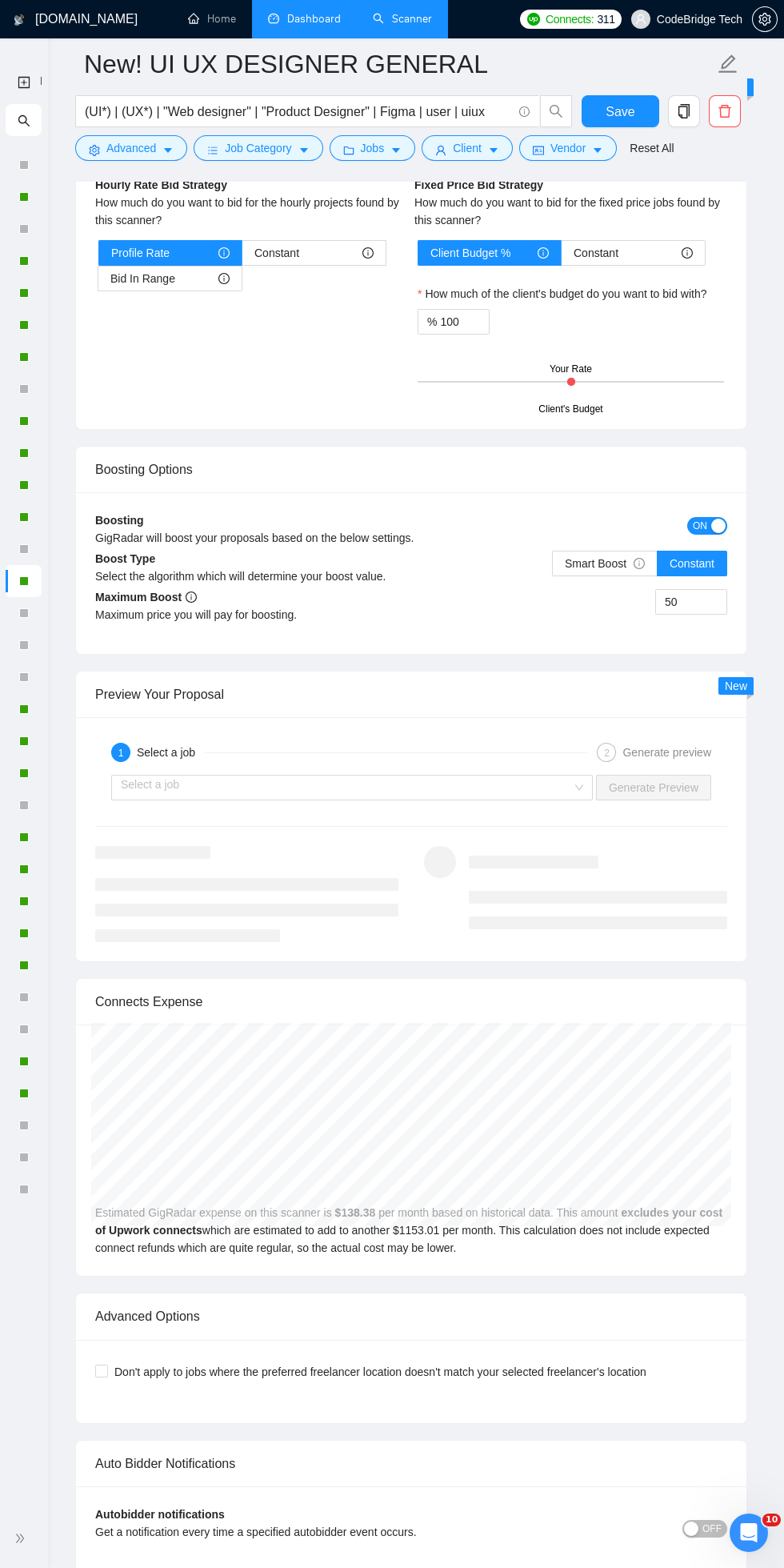
scroll to position [3259, 0]
click at [697, 524] on span "ON" at bounding box center [699, 525] width 14 height 17
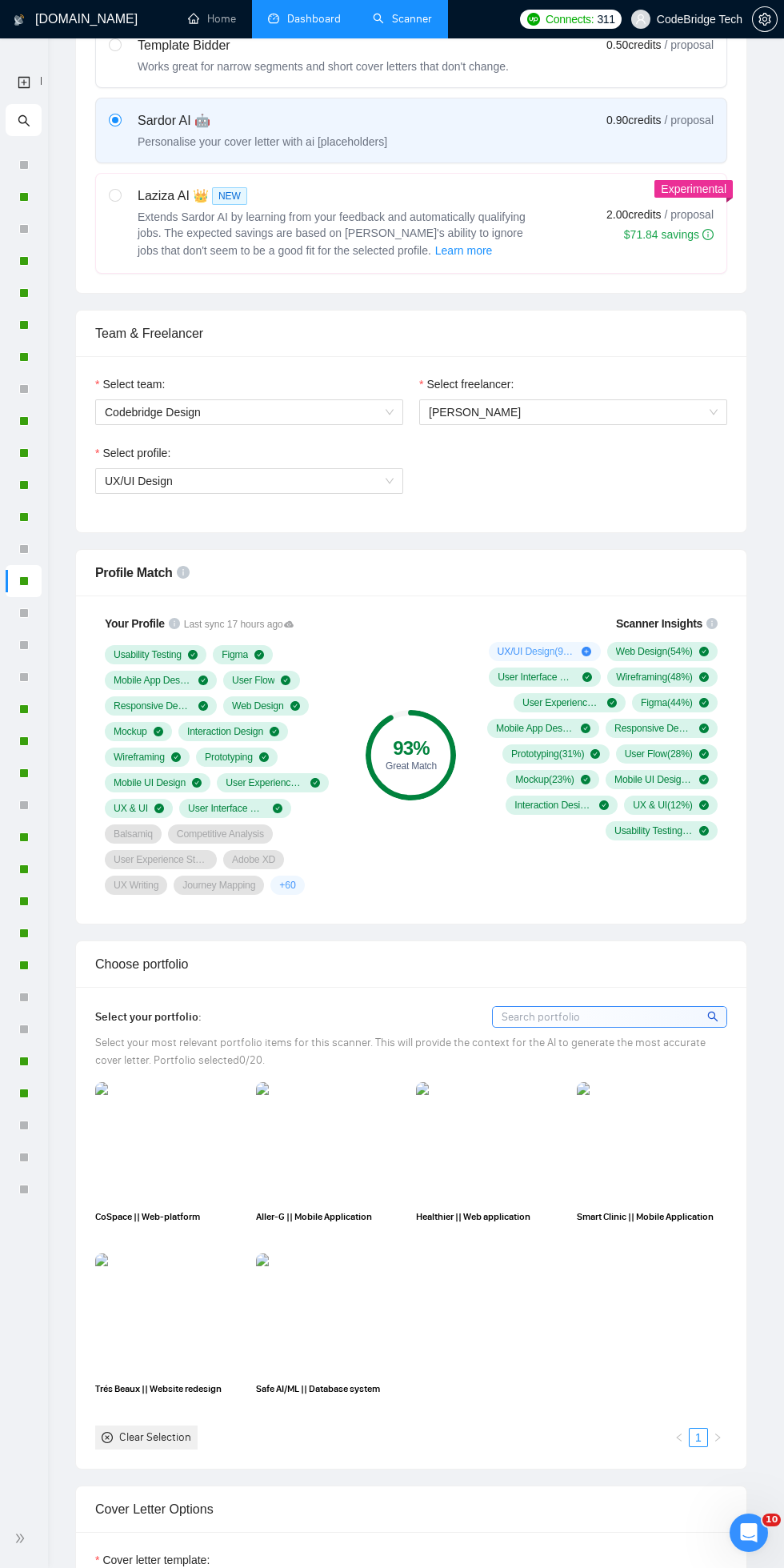
scroll to position [0, 0]
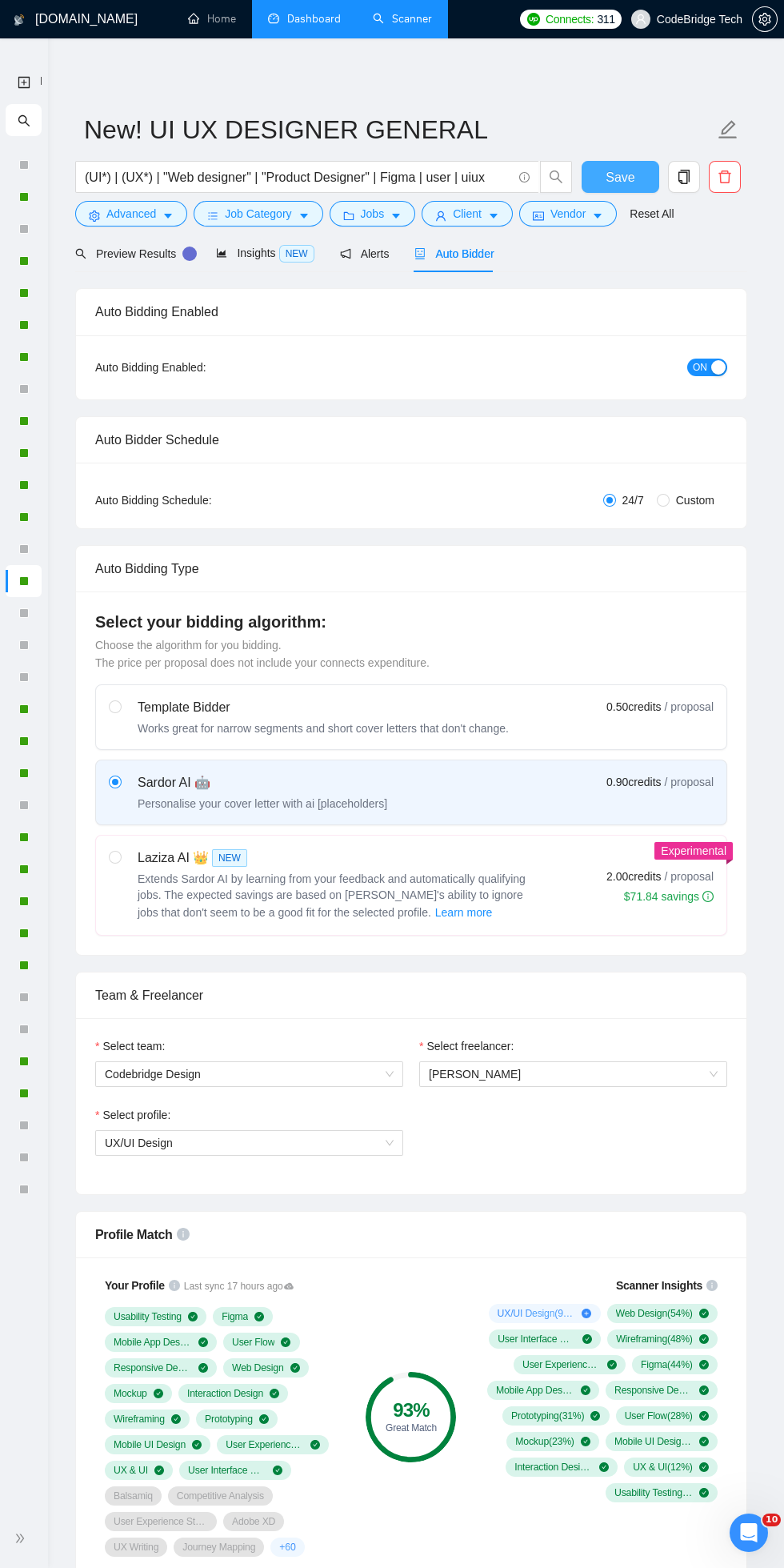
click at [617, 172] on span "Save" at bounding box center [620, 177] width 29 height 20
